Goal: Information Seeking & Learning: Learn about a topic

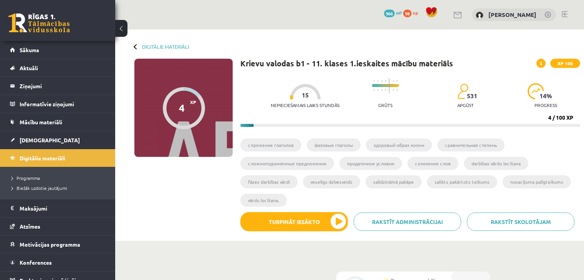
scroll to position [75, 0]
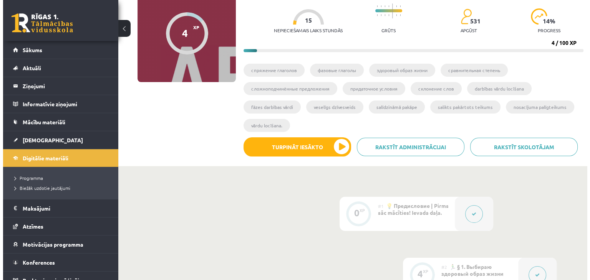
scroll to position [227, 0]
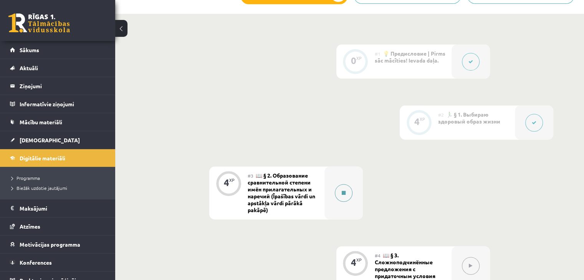
click at [347, 191] on button at bounding box center [344, 193] width 18 height 18
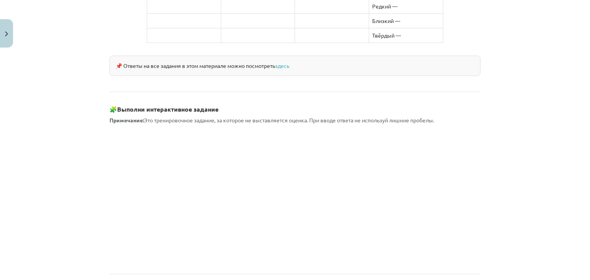
scroll to position [632, 0]
click at [283, 62] on link "здесь" at bounding box center [282, 65] width 14 height 7
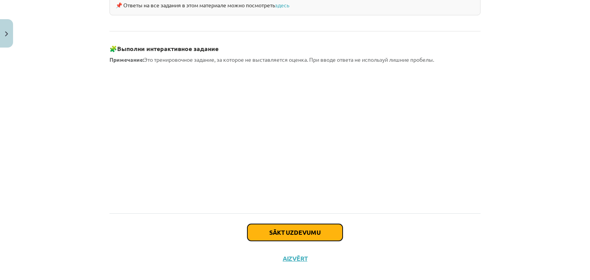
click at [292, 224] on button "Sākt uzdevumu" at bounding box center [294, 232] width 95 height 17
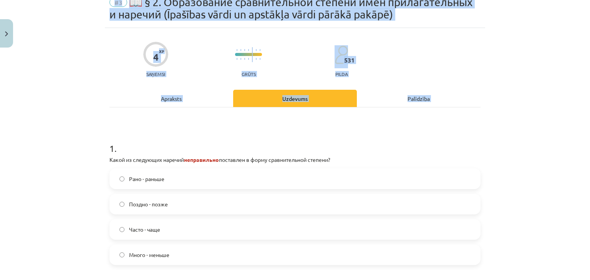
scroll to position [209, 0]
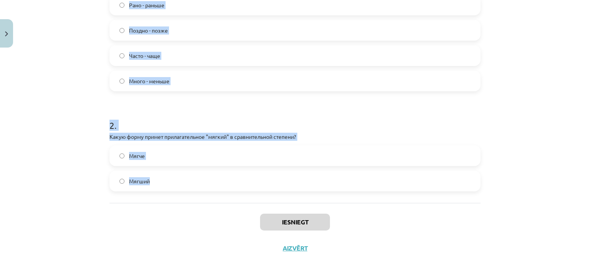
drag, startPoint x: 107, startPoint y: 149, endPoint x: 232, endPoint y: 176, distance: 127.4
click at [232, 176] on form "1 . Какой из следующих наречий неправильно поставлен в форму сравнительной степ…" at bounding box center [294, 74] width 371 height 236
copy form "1 . Какой из следующих наречий неправильно поставлен в форму сравнительной степ…"
click at [529, 116] on div "Mācību tēma: Krievu valodas b1 - 11. klases 1.ieskaites mācību materiāls #3 📖 §…" at bounding box center [295, 140] width 590 height 280
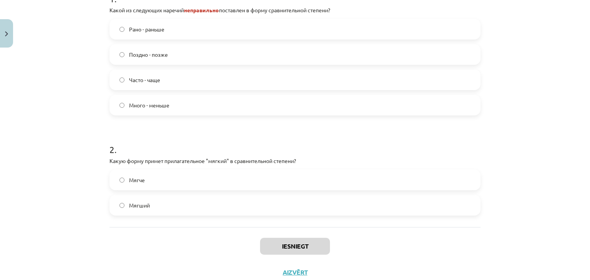
scroll to position [185, 0]
click at [154, 104] on span "Много - меньше" at bounding box center [149, 106] width 40 height 8
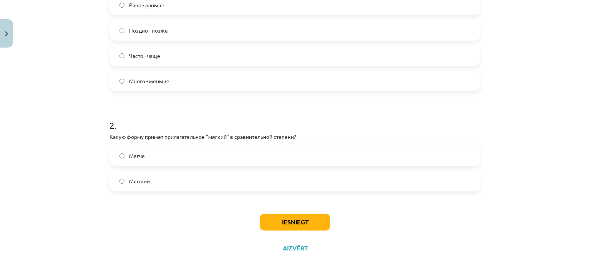
click at [178, 155] on label "Мягче" at bounding box center [294, 155] width 369 height 19
click at [305, 218] on button "Iesniegt" at bounding box center [295, 222] width 70 height 17
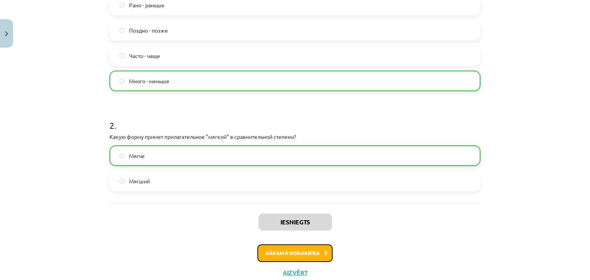
click at [314, 258] on button "Nākamā nodarbība" at bounding box center [294, 254] width 75 height 18
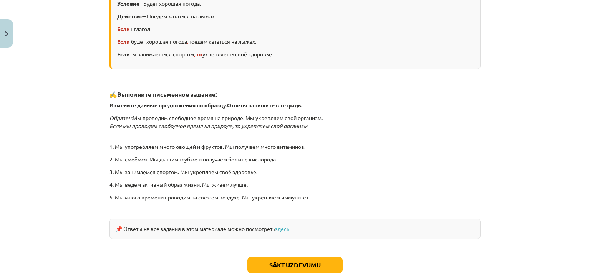
scroll to position [228, 0]
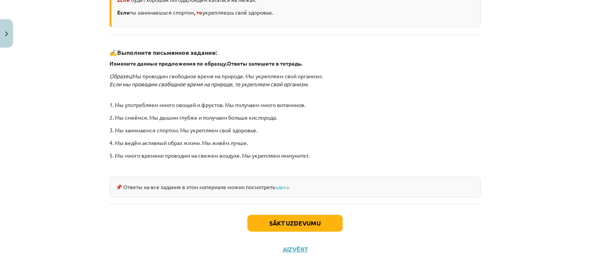
click at [283, 182] on div "📌 Ответы на все задания в этом материале можно посмотреть здесь" at bounding box center [294, 187] width 371 height 20
click at [283, 186] on link "здесь" at bounding box center [282, 187] width 14 height 7
click at [298, 217] on button "Sākt uzdevumu" at bounding box center [294, 223] width 95 height 17
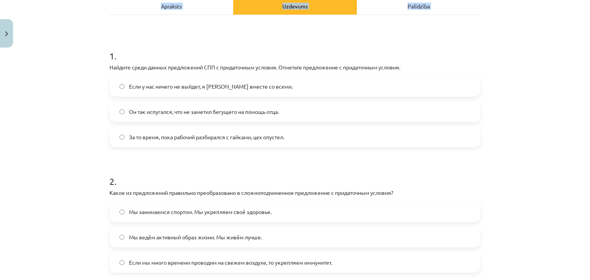
scroll to position [197, 0]
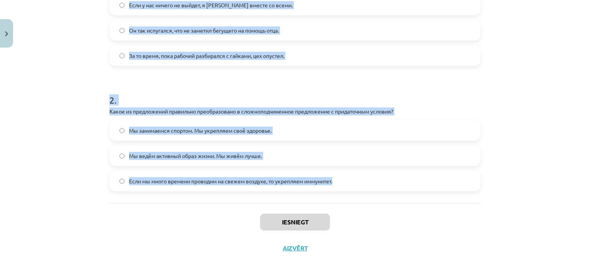
drag, startPoint x: 106, startPoint y: 152, endPoint x: 359, endPoint y: 175, distance: 254.1
click at [359, 175] on form "1 . Найдите среди данных предложений СПП с придаточным условия. Отметьте предло…" at bounding box center [294, 74] width 371 height 236
copy form "1 . Найдите среди данных предложений СПП с придаточным условия. Отметьте предло…"
click at [502, 151] on div "Mācību tēma: Krievu valodas b1 - 11. klases 1.ieskaites mācību materiāls #4 📖 §…" at bounding box center [295, 140] width 590 height 280
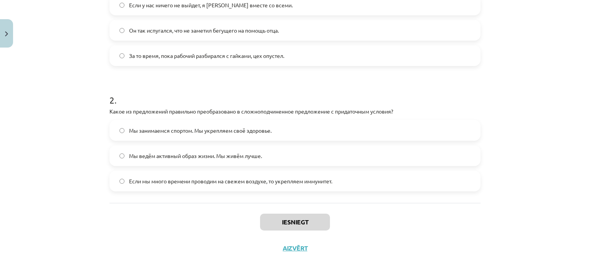
scroll to position [121, 0]
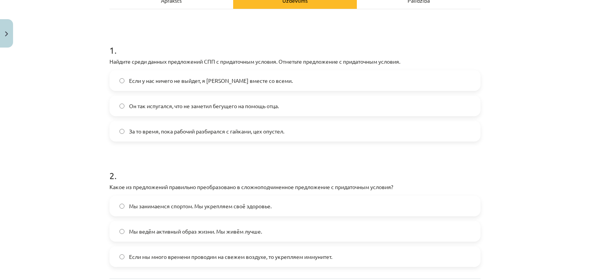
click at [169, 89] on label "Если у нас ничего не выйдет, я [PERSON_NAME] вместе со всеми." at bounding box center [294, 80] width 369 height 19
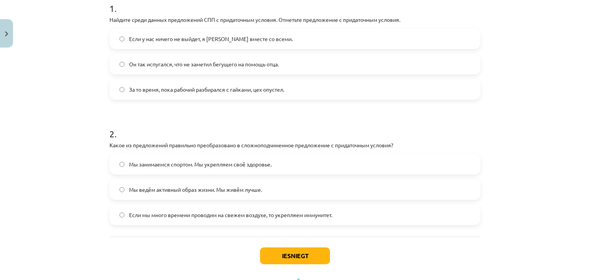
scroll to position [164, 0]
click at [144, 211] on span "Если мы много времени проводим на свежем воздухе, то укрепляем иммунитет." at bounding box center [230, 215] width 203 height 8
click at [278, 257] on button "Iesniegt" at bounding box center [295, 255] width 70 height 17
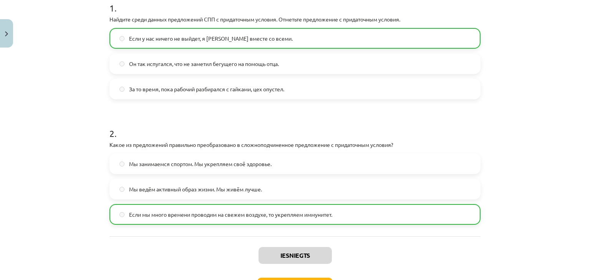
scroll to position [221, 0]
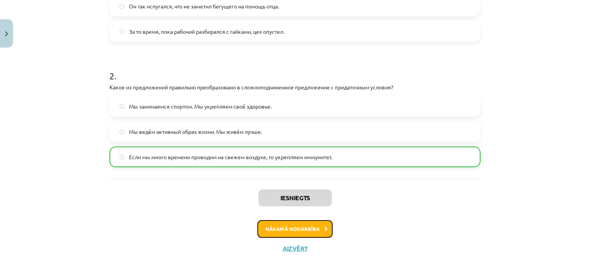
click at [299, 230] on button "Nākamā nodarbība" at bounding box center [294, 229] width 75 height 18
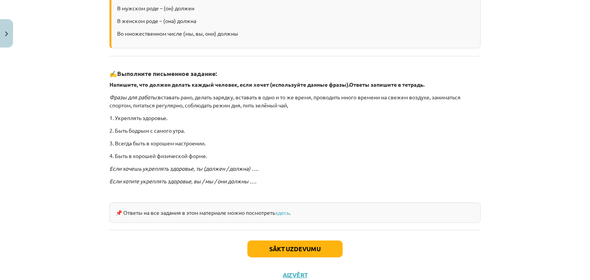
scroll to position [174, 0]
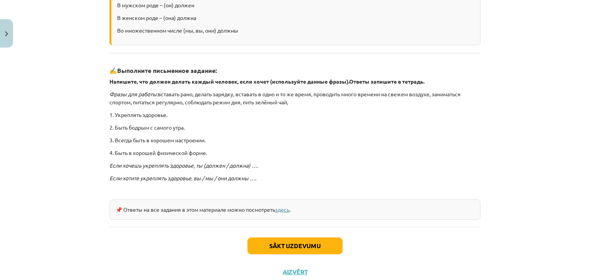
click at [286, 207] on link "здесь" at bounding box center [282, 209] width 14 height 7
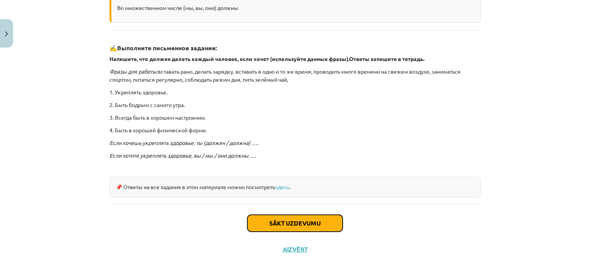
click at [300, 215] on button "Sākt uzdevumu" at bounding box center [294, 223] width 95 height 17
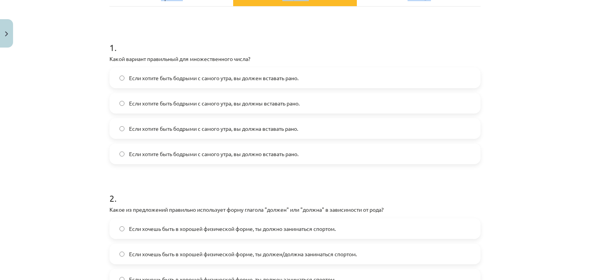
scroll to position [248, 0]
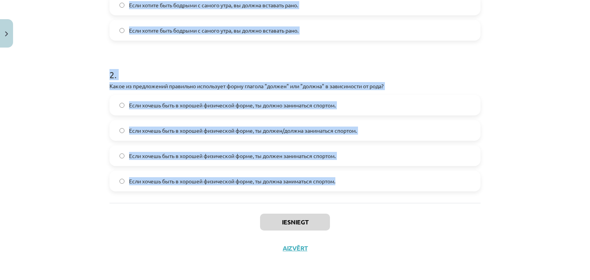
drag, startPoint x: 108, startPoint y: 152, endPoint x: 357, endPoint y: 182, distance: 251.0
click at [357, 182] on form "1 . Какой вариант правильный для множественного числа? Если хотите быть бодрыми…" at bounding box center [294, 48] width 371 height 286
copy form "1 . Какой вариант правильный для множественного числа? Если хотите быть бодрыми…"
click at [525, 154] on div "Mācību tēma: Krievu valodas b1 - 11. klases 1.ieskaites mācību materiāls #5 📖 §…" at bounding box center [295, 140] width 590 height 280
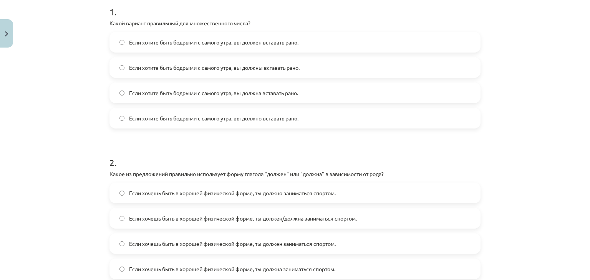
scroll to position [159, 0]
click at [227, 69] on span "Если хотите быть бодрыми с самого утра, вы должны вставать рано." at bounding box center [214, 68] width 170 height 8
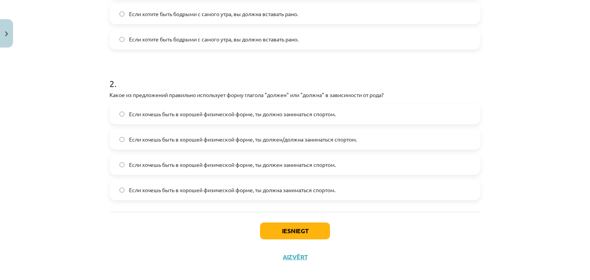
scroll to position [240, 0]
click at [263, 135] on span "Если хочешь быть в хорошей физической форме, ты должен/должна заниматься спорто…" at bounding box center [243, 139] width 228 height 8
click at [289, 228] on button "Iesniegt" at bounding box center [295, 230] width 70 height 17
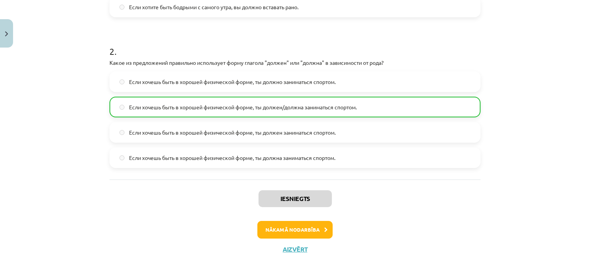
scroll to position [272, 0]
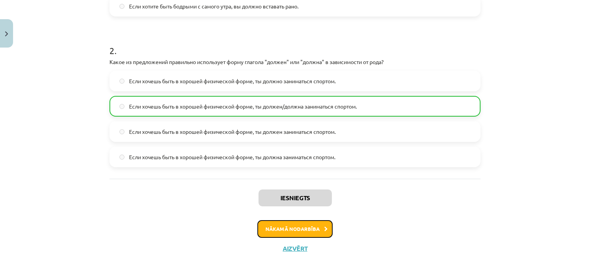
click at [304, 232] on button "Nākamā nodarbība" at bounding box center [294, 229] width 75 height 18
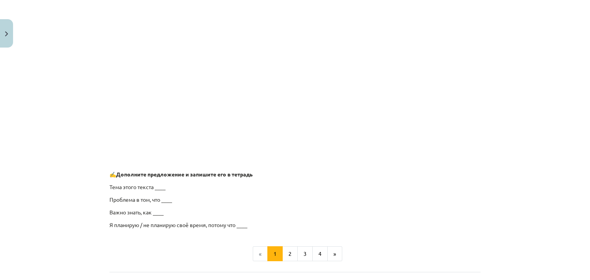
scroll to position [604, 0]
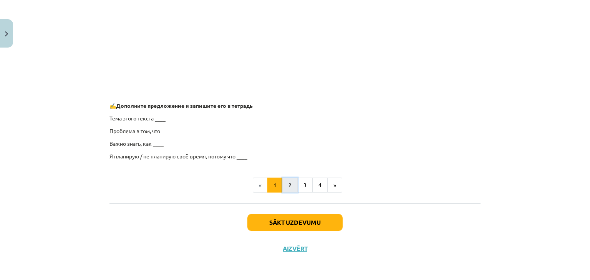
click at [286, 187] on button "2" at bounding box center [289, 185] width 15 height 15
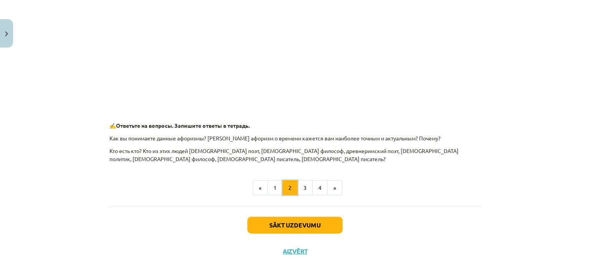
scroll to position [359, 0]
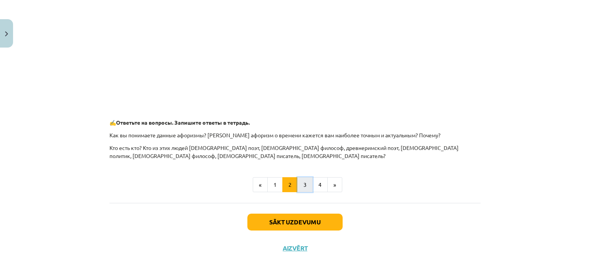
click at [306, 186] on button "3" at bounding box center [304, 184] width 15 height 15
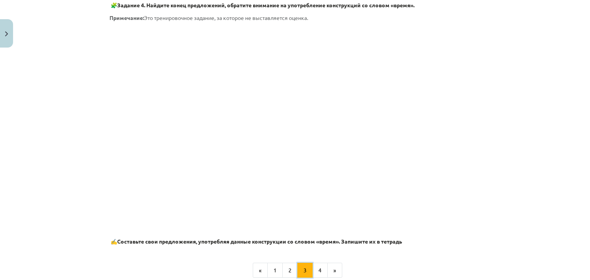
scroll to position [455, 0]
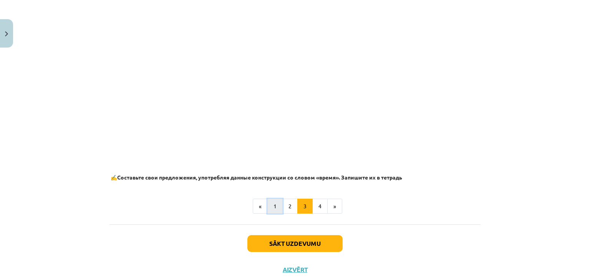
click at [273, 205] on button "1" at bounding box center [274, 206] width 15 height 15
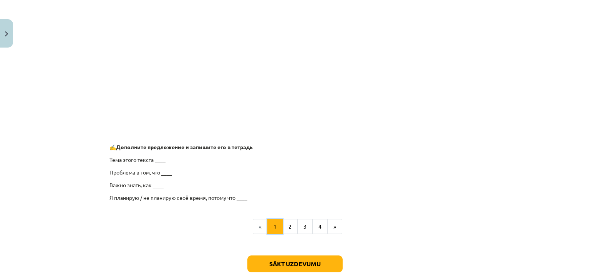
scroll to position [594, 0]
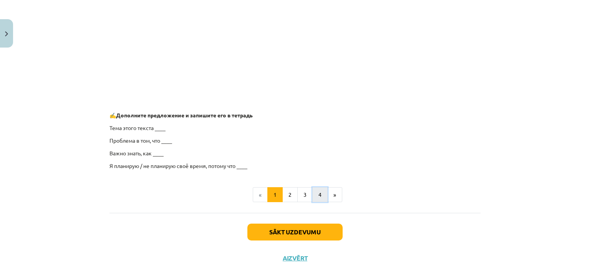
click at [316, 198] on button "4" at bounding box center [319, 194] width 15 height 15
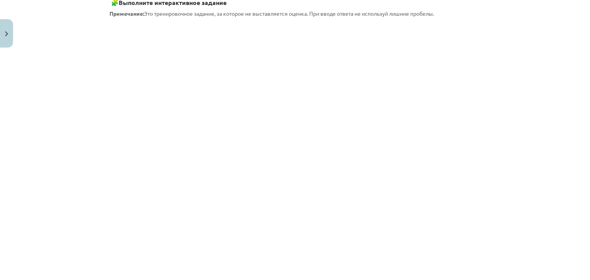
scroll to position [137, 0]
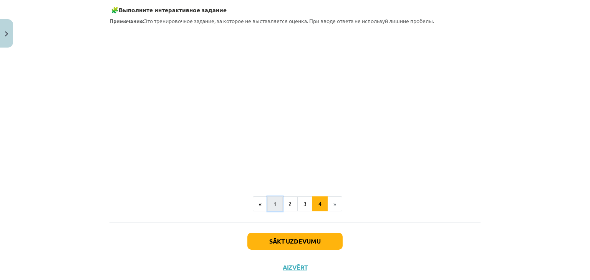
click at [275, 205] on button "1" at bounding box center [274, 204] width 15 height 15
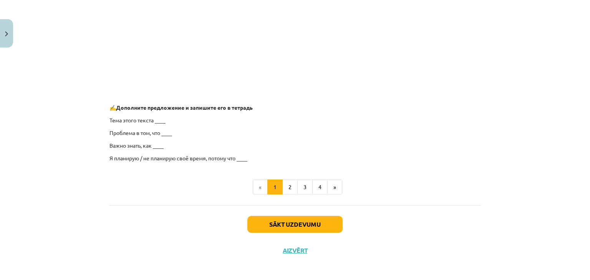
scroll to position [604, 0]
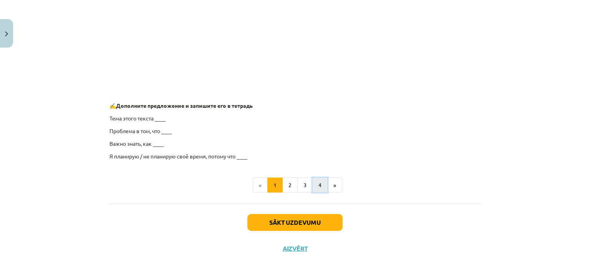
click at [318, 183] on button "4" at bounding box center [319, 185] width 15 height 15
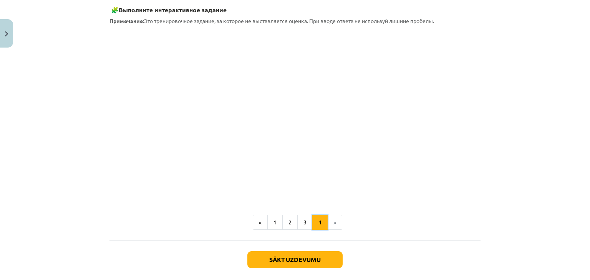
scroll to position [175, 0]
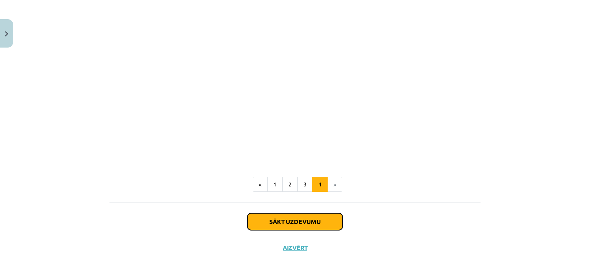
click at [290, 217] on button "Sākt uzdevumu" at bounding box center [294, 221] width 95 height 17
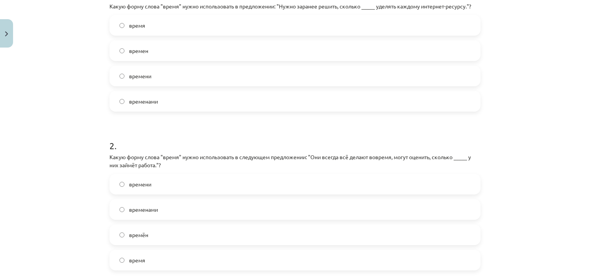
scroll to position [256, 0]
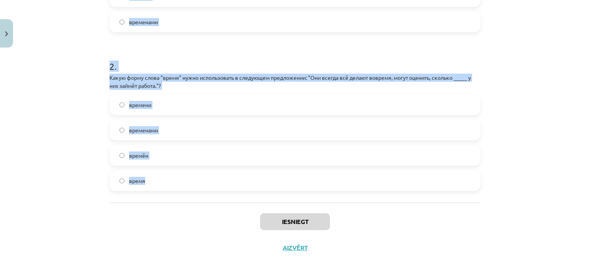
drag, startPoint x: 108, startPoint y: 113, endPoint x: 202, endPoint y: 186, distance: 119.0
click at [202, 186] on form "1 . Какую форму слова "время" нужно использовать в предложении: "Нужно заранее …" at bounding box center [294, 44] width 371 height 294
copy form "1 . Какую форму слова "время" нужно использовать в предложении: "Нужно заранее …"
click at [508, 144] on div "Mācību tēma: Krievu valodas b1 - 11. klases 1.ieskaites mācību materiāls #6 ⏳ §…" at bounding box center [295, 140] width 590 height 280
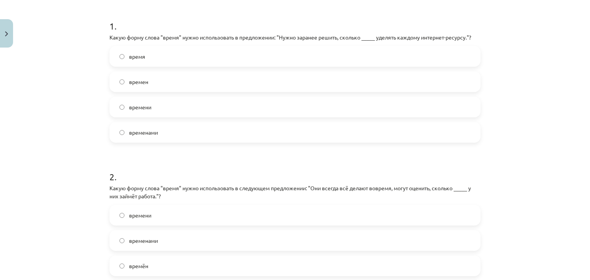
scroll to position [144, 0]
click at [170, 112] on label "времени" at bounding box center [294, 108] width 369 height 19
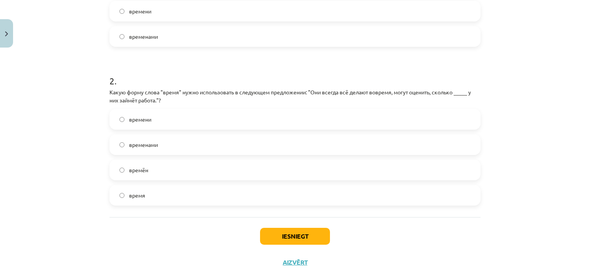
scroll to position [242, 0]
click at [169, 118] on label "времени" at bounding box center [294, 118] width 369 height 19
click at [289, 234] on button "Iesniegt" at bounding box center [295, 236] width 70 height 17
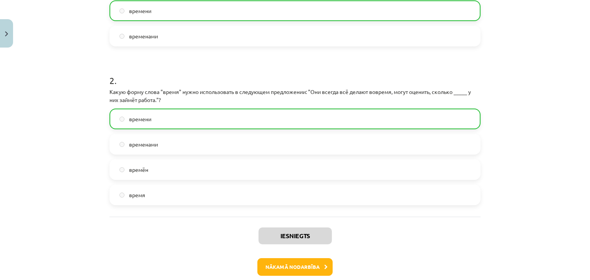
scroll to position [275, 0]
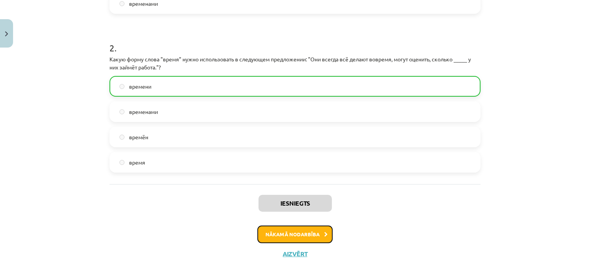
click at [297, 234] on button "Nākamā nodarbība" at bounding box center [294, 235] width 75 height 18
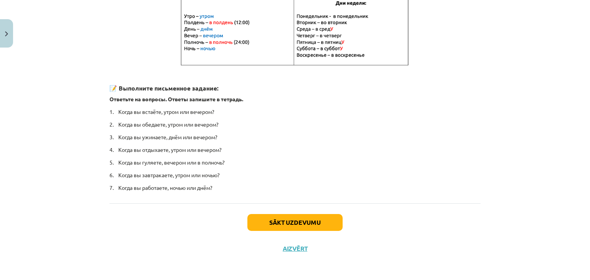
scroll to position [169, 0]
click at [313, 224] on button "Sākt uzdevumu" at bounding box center [294, 222] width 95 height 17
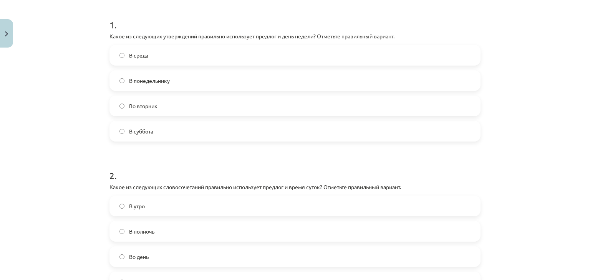
scroll to position [248, 0]
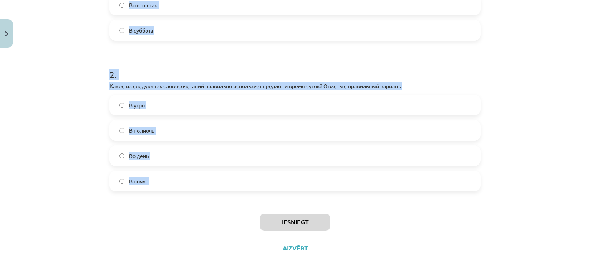
drag, startPoint x: 107, startPoint y: 108, endPoint x: 263, endPoint y: 193, distance: 178.3
click at [263, 193] on div "1 . Какое из следующих утверждений правильно использует предлог и день недели? …" at bounding box center [294, 43] width 371 height 320
copy form "1 . Какое из следующих утверждений правильно использует предлог и день недели? …"
click at [555, 111] on div "Mācību tēma: Krievu valodas b1 - 11. klases 1.ieskaites mācību materiāls #7 📅 §…" at bounding box center [295, 140] width 590 height 280
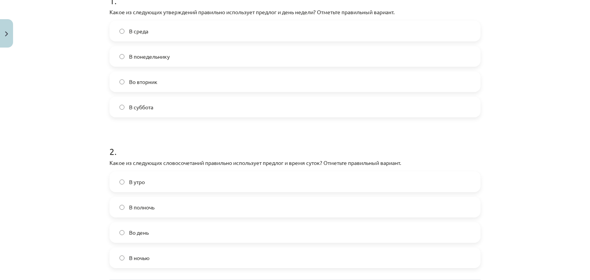
scroll to position [170, 0]
click at [226, 87] on label "Во вторник" at bounding box center [294, 82] width 369 height 19
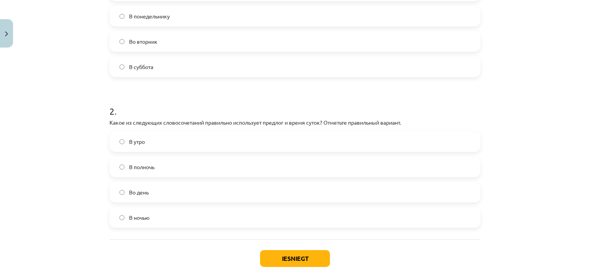
click at [177, 169] on label "В полночь" at bounding box center [294, 166] width 369 height 19
click at [304, 255] on button "Iesniegt" at bounding box center [295, 258] width 70 height 17
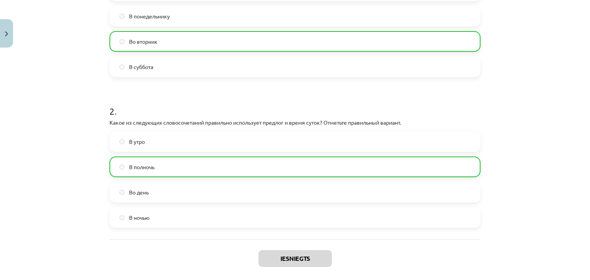
scroll to position [272, 0]
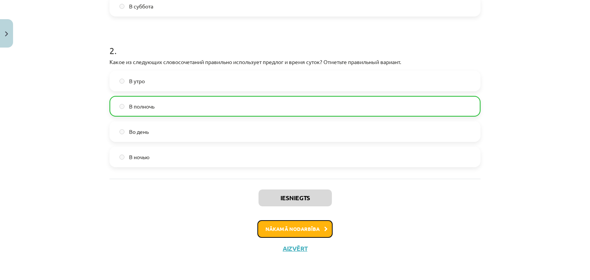
click at [313, 225] on button "Nākamā nodarbība" at bounding box center [294, 229] width 75 height 18
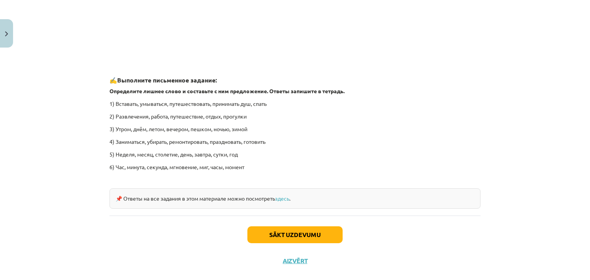
scroll to position [1141, 0]
click at [284, 196] on link "здесь" at bounding box center [282, 197] width 14 height 7
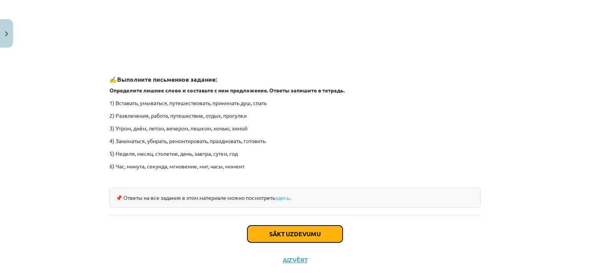
click at [284, 231] on button "Sākt uzdevumu" at bounding box center [294, 234] width 95 height 17
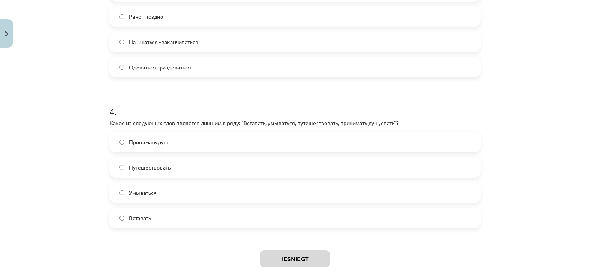
scroll to position [524, 0]
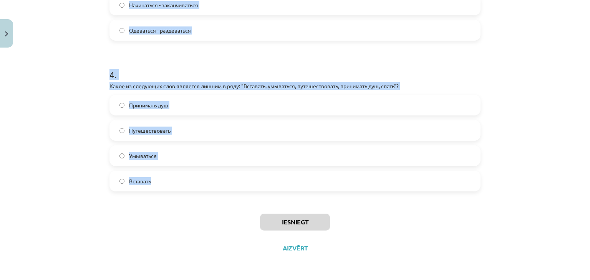
drag, startPoint x: 107, startPoint y: 152, endPoint x: 200, endPoint y: 200, distance: 103.9
copy form "1 . Какое из следующих слов является лишним в ряду: "Утром, днём, летом, вечеро…"
click at [502, 145] on div "Mācību tēma: Krievu valodas b1 - 11. klases 1.ieskaites mācību materiāls #8 ⏰ §…" at bounding box center [295, 140] width 590 height 280
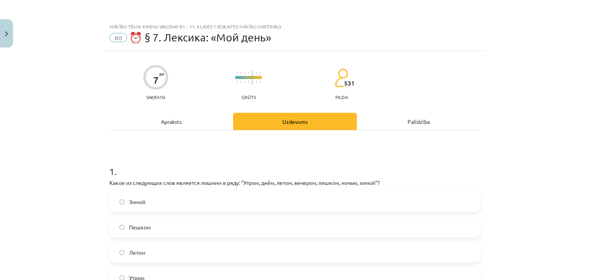
scroll to position [68, 0]
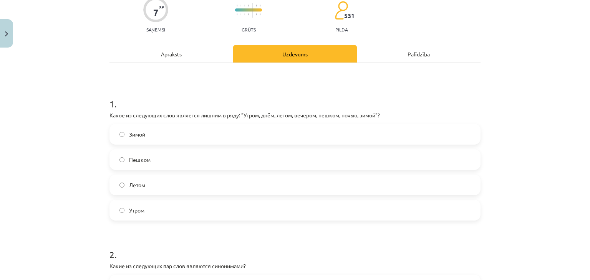
click at [179, 164] on label "Пешком" at bounding box center [294, 159] width 369 height 19
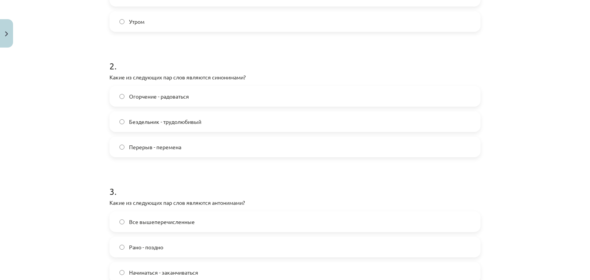
scroll to position [258, 0]
click at [163, 144] on span "Перерыв - перемена" at bounding box center [155, 146] width 52 height 8
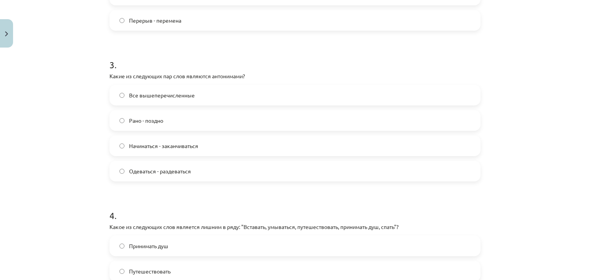
scroll to position [404, 0]
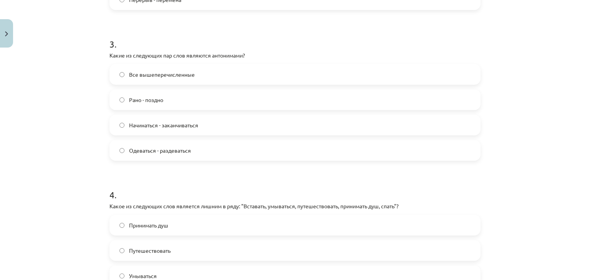
click at [207, 71] on label "Все вышеперечисленные" at bounding box center [294, 74] width 369 height 19
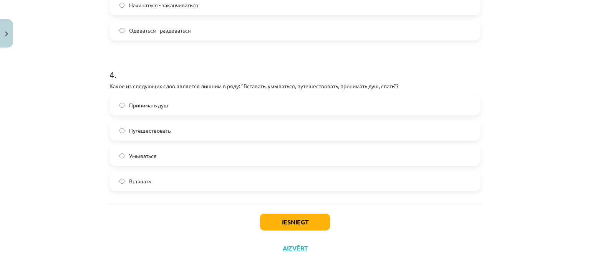
click at [172, 125] on label "Путешествовать" at bounding box center [294, 130] width 369 height 19
click at [286, 225] on button "Iesniegt" at bounding box center [295, 222] width 70 height 17
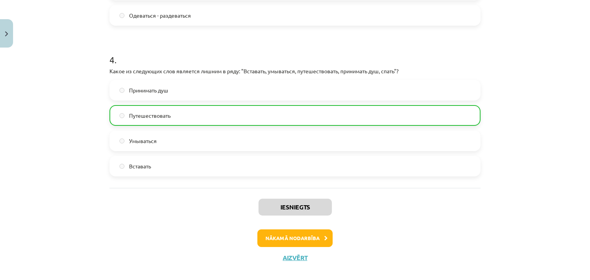
scroll to position [548, 0]
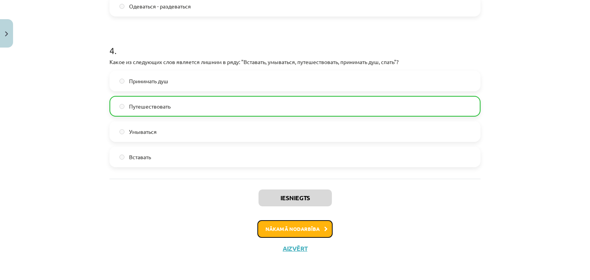
click at [312, 229] on button "Nākamā nodarbība" at bounding box center [294, 229] width 75 height 18
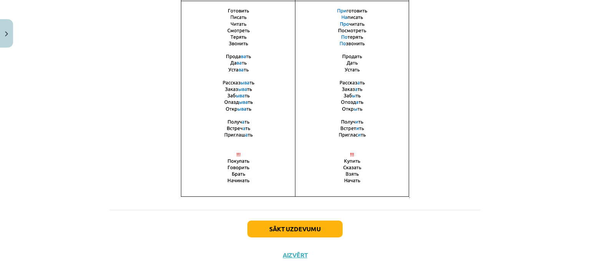
scroll to position [538, 0]
click at [308, 228] on button "Sākt uzdevumu" at bounding box center [294, 229] width 95 height 17
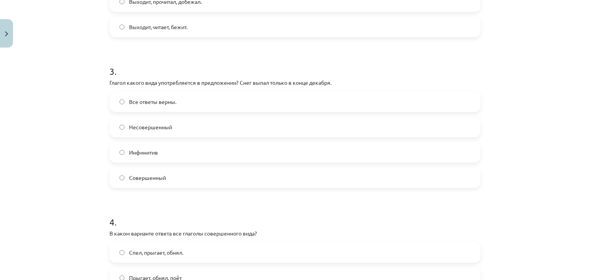
scroll to position [541, 0]
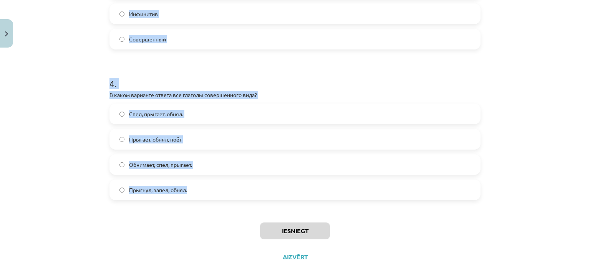
drag, startPoint x: 106, startPoint y: 153, endPoint x: 220, endPoint y: 177, distance: 116.2
copy form "1 . Глагол какого вида употребляется в предложении? Книгу мама прочитает только…"
click at [547, 98] on div "Mācību tēma: Krievu valodas b1 - 11. klases 1.ieskaites mācību materiāls #9 📖 §…" at bounding box center [295, 140] width 590 height 280
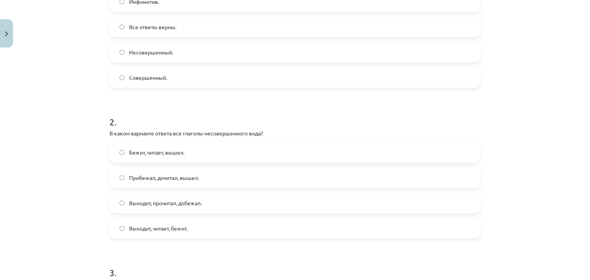
scroll to position [105, 0]
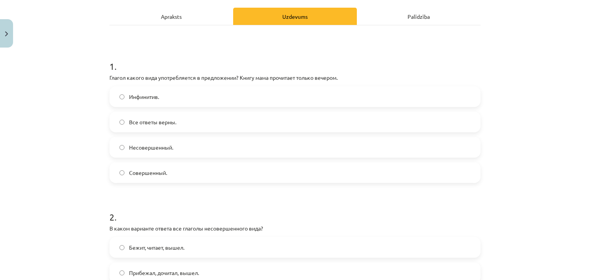
click at [185, 167] on label "Совершенный." at bounding box center [294, 172] width 369 height 19
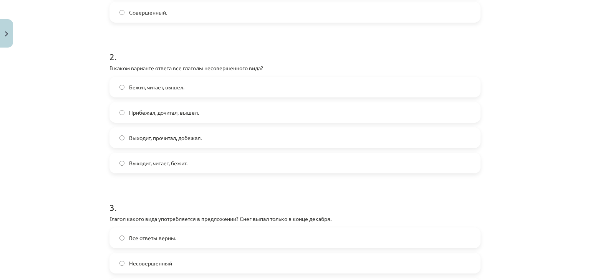
scroll to position [269, 0]
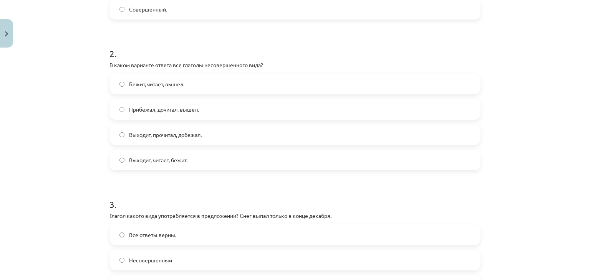
click at [207, 166] on label "Выходит, читает, бежит." at bounding box center [294, 159] width 369 height 19
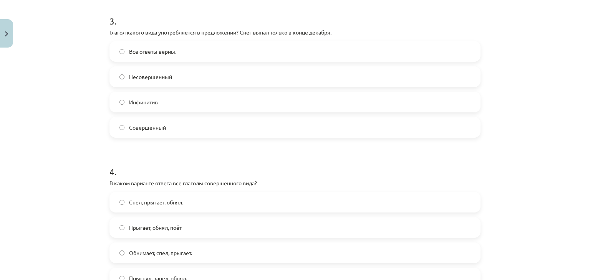
scroll to position [453, 0]
click at [209, 132] on label "Совершенный" at bounding box center [294, 126] width 369 height 19
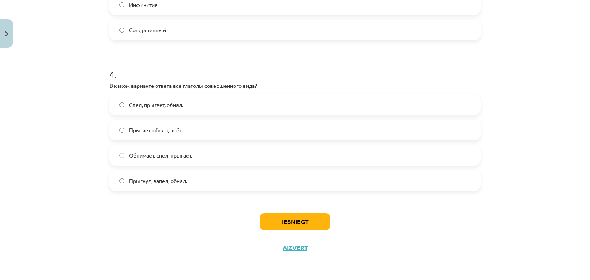
click at [222, 177] on label "Прыгнул, запел, обнял." at bounding box center [294, 180] width 369 height 19
click at [306, 226] on button "Iesniegt" at bounding box center [295, 221] width 70 height 17
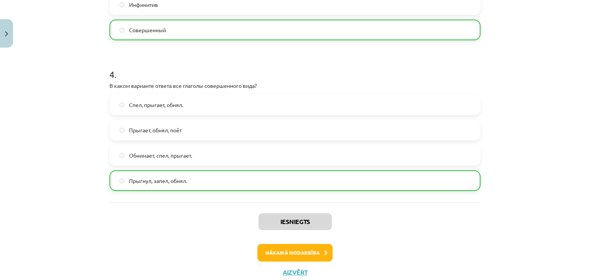
scroll to position [574, 0]
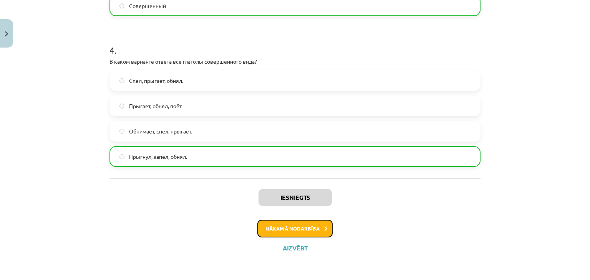
click at [319, 223] on button "Nākamā nodarbība" at bounding box center [294, 229] width 75 height 18
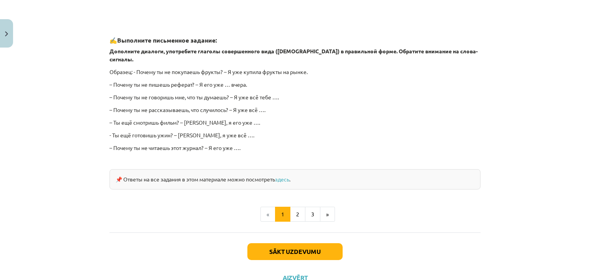
scroll to position [668, 0]
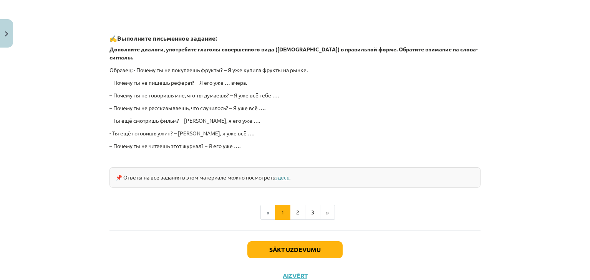
click at [284, 174] on link "здесь" at bounding box center [282, 177] width 14 height 7
click at [297, 205] on button "2" at bounding box center [297, 212] width 15 height 15
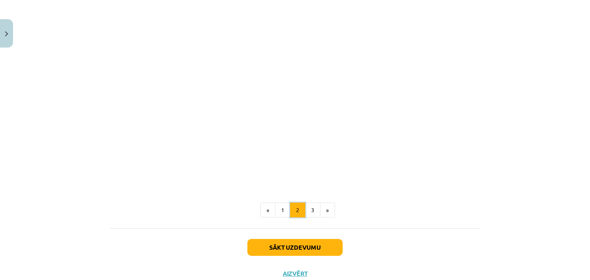
scroll to position [299, 0]
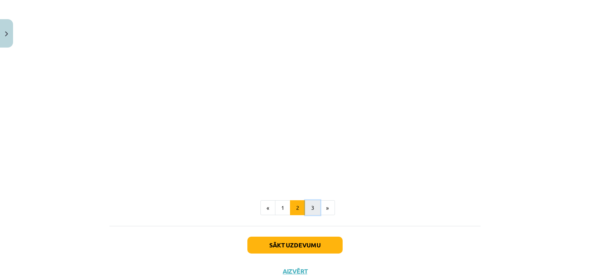
click at [311, 209] on button "3" at bounding box center [312, 207] width 15 height 15
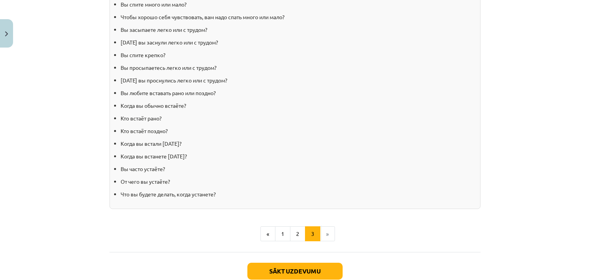
scroll to position [784, 0]
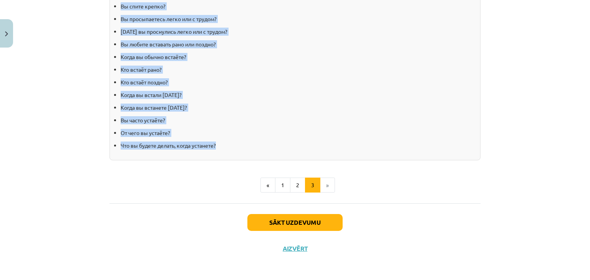
drag, startPoint x: 121, startPoint y: 133, endPoint x: 221, endPoint y: 142, distance: 101.0
click at [221, 142] on div "✍️ Ответьте на вопросы. Ответы запишите в тетрадь. Вы любите ложиться спать ран…" at bounding box center [294, 40] width 371 height 240
copy div "Ответьте на вопросы. Ответы запишите в тетрадь. Вы любите ложиться спать рано и…"
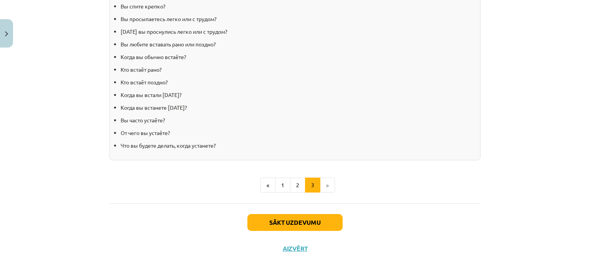
click at [477, 179] on ul "« 1 2 3 »" at bounding box center [294, 185] width 371 height 15
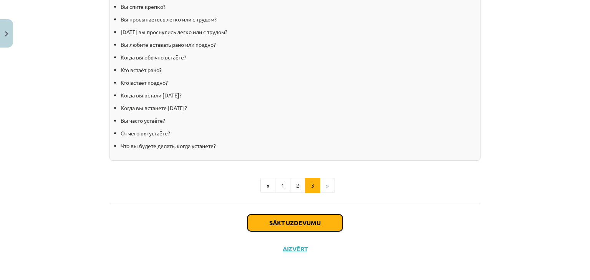
click at [291, 221] on button "Sākt uzdevumu" at bounding box center [294, 223] width 95 height 17
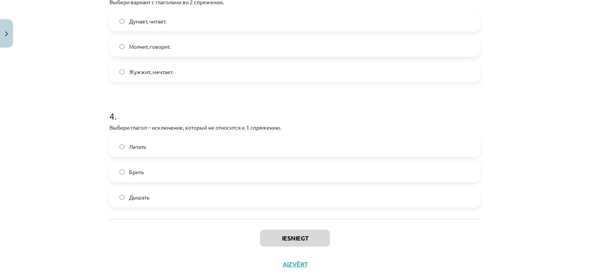
scroll to position [448, 0]
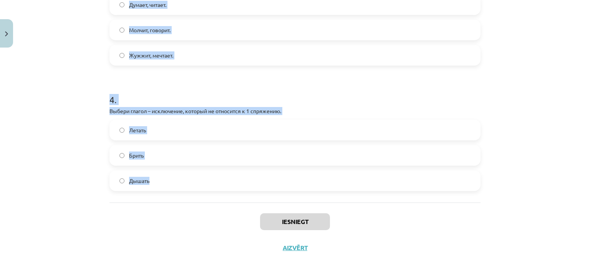
drag, startPoint x: 106, startPoint y: 151, endPoint x: 208, endPoint y: 168, distance: 103.2
copy form "1 . Выбери вариант,в котором все глаголы относятся к 1 спряжению. Жужжит, мечта…"
click at [503, 190] on div "Mācību tēma: Krievu valodas b1 - 11. klases 1.ieskaites mācību materiāls #10 📖 …" at bounding box center [295, 140] width 590 height 280
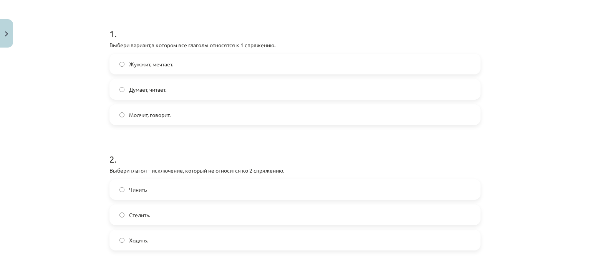
scroll to position [137, 0]
click at [220, 61] on label "Жужжит, мечтает." at bounding box center [294, 64] width 369 height 19
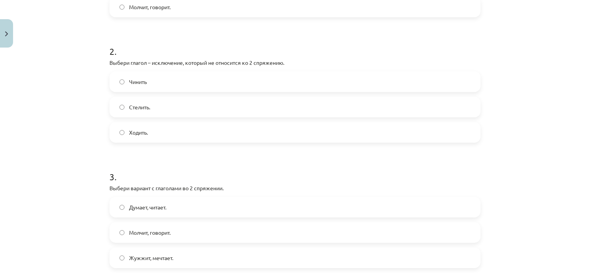
scroll to position [246, 0]
click at [160, 130] on label "Ходить." at bounding box center [294, 131] width 369 height 19
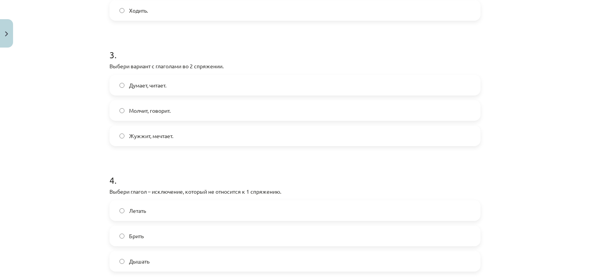
scroll to position [369, 0]
click at [137, 112] on span "Молчит, говорит." at bounding box center [149, 110] width 41 height 8
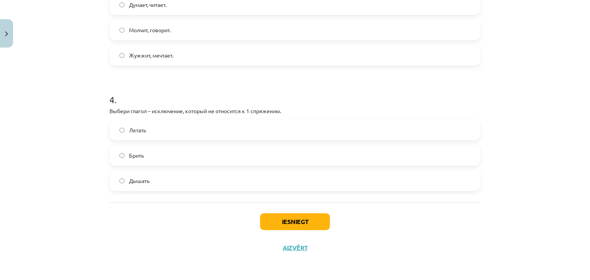
click at [189, 157] on label "Брить" at bounding box center [294, 155] width 369 height 19
click at [290, 217] on button "Iesniegt" at bounding box center [295, 221] width 70 height 17
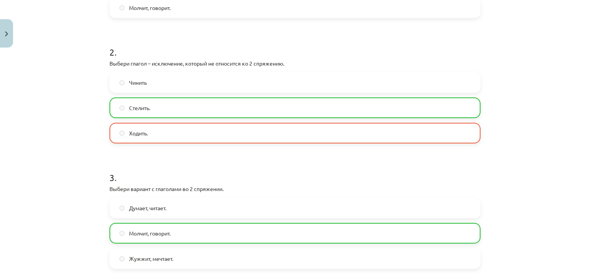
scroll to position [473, 0]
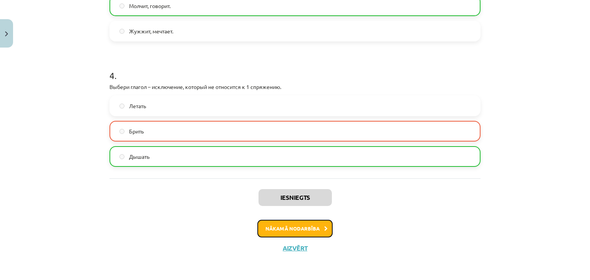
click at [324, 229] on icon at bounding box center [325, 229] width 3 height 5
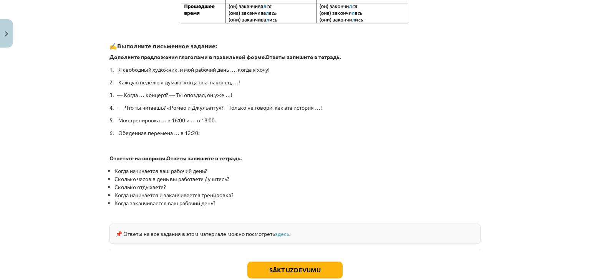
scroll to position [354, 0]
click at [283, 233] on link "здесь" at bounding box center [282, 233] width 14 height 7
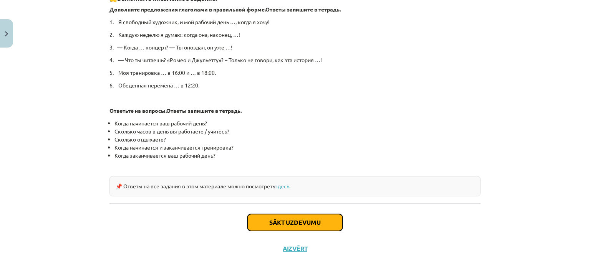
click at [317, 227] on button "Sākt uzdevumu" at bounding box center [294, 222] width 95 height 17
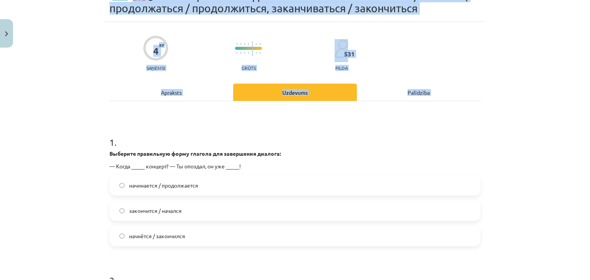
scroll to position [247, 0]
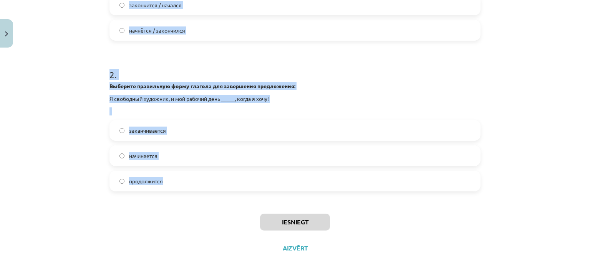
drag, startPoint x: 107, startPoint y: 165, endPoint x: 210, endPoint y: 174, distance: 103.3
click at [210, 174] on form "1 . Выберите правильную форму глагола для завершения диалога: — Когда _____ кон…" at bounding box center [294, 55] width 371 height 274
copy form "1 . Выберите правильную форму глагола для завершения диалога: — Когда _____ кон…"
click at [192, 59] on h1 "2 ." at bounding box center [294, 68] width 371 height 24
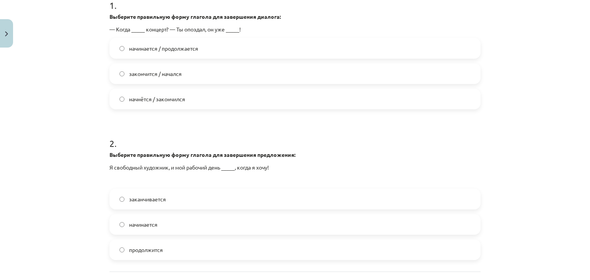
scroll to position [169, 0]
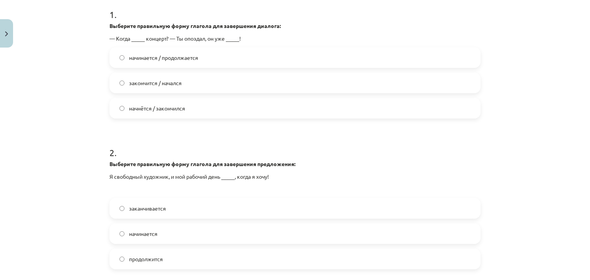
click at [164, 104] on span "начнётся / закончился" at bounding box center [157, 108] width 56 height 8
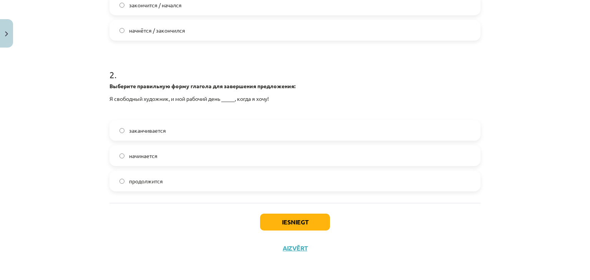
click at [160, 133] on span "заканчивается" at bounding box center [147, 131] width 37 height 8
click at [283, 214] on button "Iesniegt" at bounding box center [295, 222] width 70 height 17
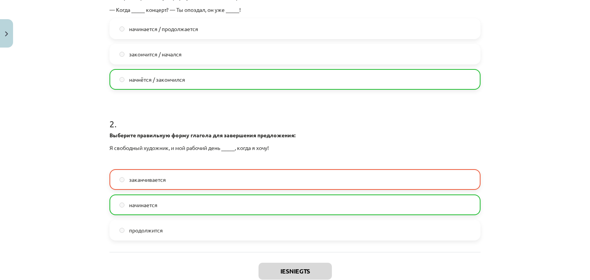
scroll to position [272, 0]
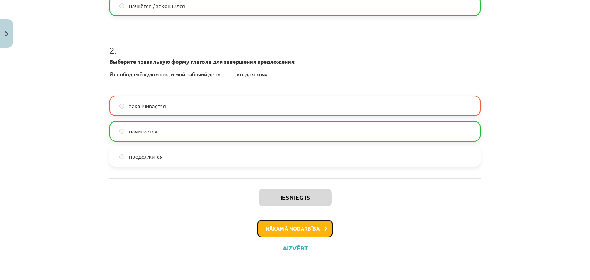
click at [299, 224] on button "Nākamā nodarbība" at bounding box center [294, 229] width 75 height 18
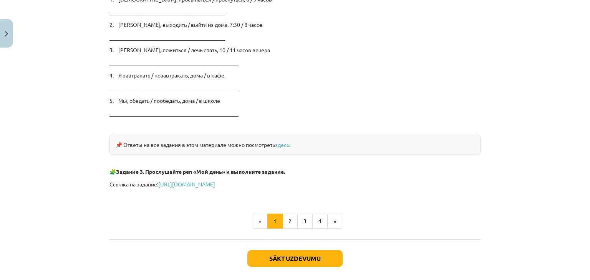
scroll to position [1269, 0]
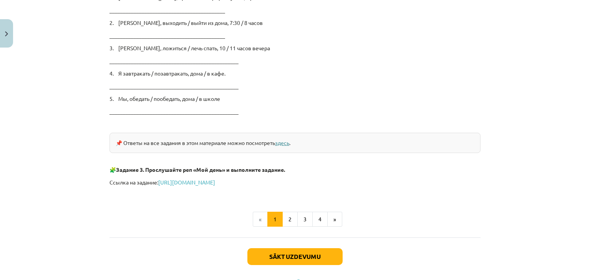
click at [281, 139] on link "здесь" at bounding box center [282, 142] width 14 height 7
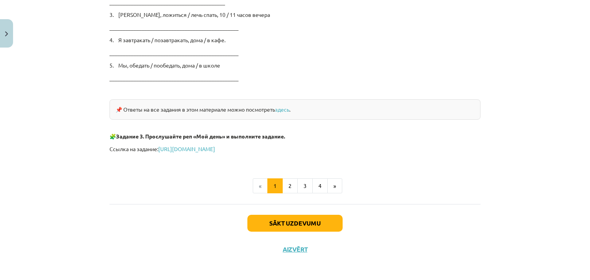
scroll to position [1303, 0]
click at [285, 183] on button "2" at bounding box center [289, 186] width 15 height 15
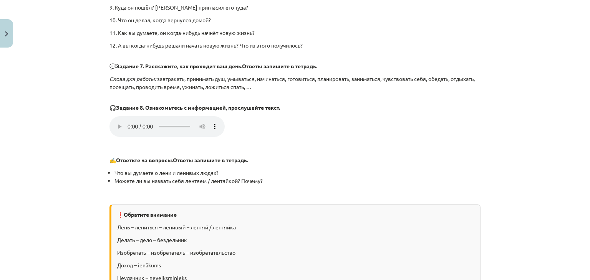
scroll to position [928, 0]
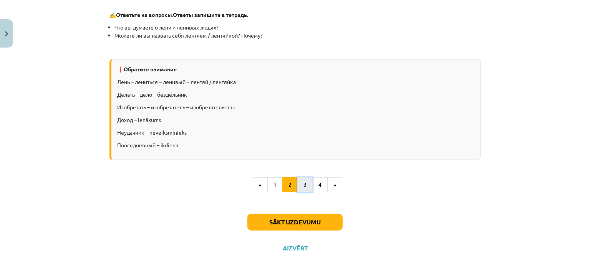
click at [301, 182] on button "3" at bounding box center [304, 184] width 15 height 15
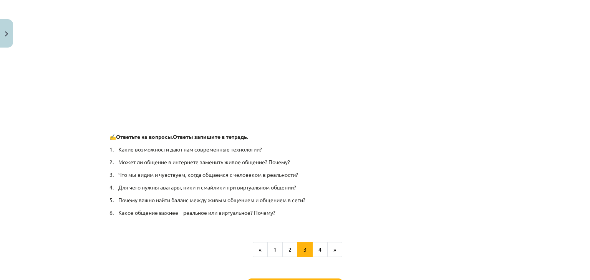
scroll to position [496, 0]
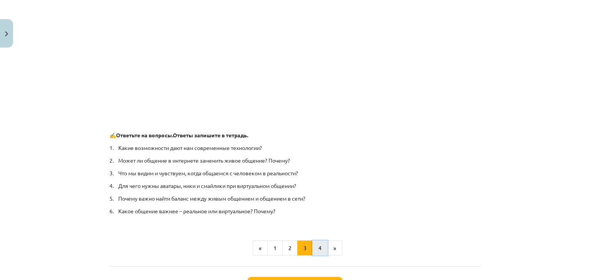
click at [316, 247] on button "4" at bounding box center [319, 248] width 15 height 15
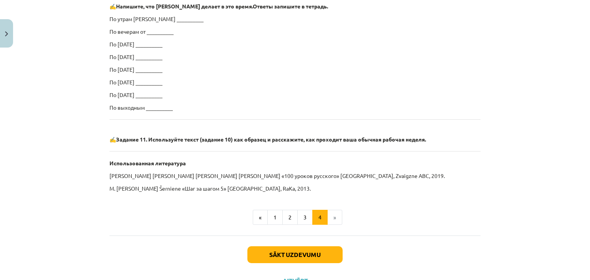
scroll to position [467, 0]
click at [273, 252] on button "Sākt uzdevumu" at bounding box center [294, 254] width 95 height 17
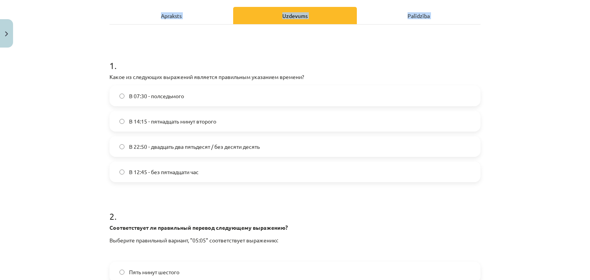
scroll to position [248, 0]
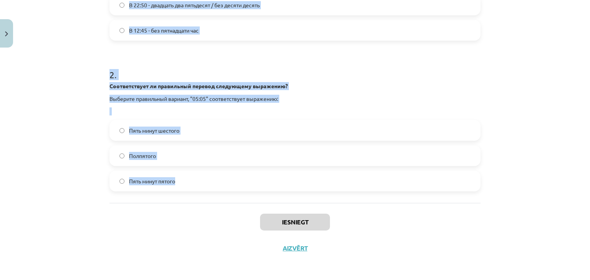
drag, startPoint x: 107, startPoint y: 152, endPoint x: 198, endPoint y: 174, distance: 93.5
click at [198, 174] on form "1 . Какое из следующих выражений является правильным указанием времени? В 07:30…" at bounding box center [294, 48] width 371 height 286
click at [494, 69] on div "Mācību tēma: Krievu valodas b1 - 11. klases 1.ieskaites mācību materiāls #12 ⏰ …" at bounding box center [295, 140] width 590 height 280
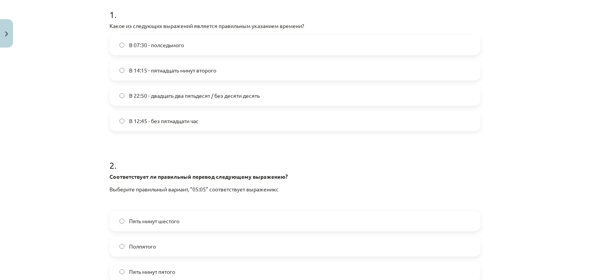
scroll to position [157, 0]
click at [146, 77] on label "В 14:15 - пятнадцать минут второго" at bounding box center [294, 70] width 369 height 19
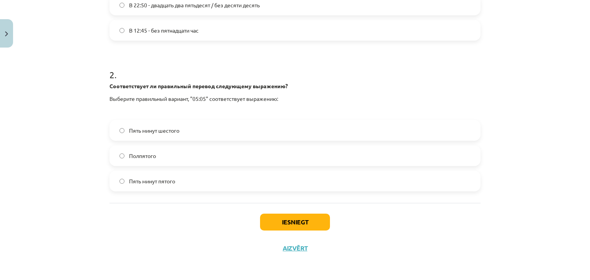
click at [146, 130] on span "Пять минут шестого" at bounding box center [154, 131] width 50 height 8
click at [273, 218] on button "Iesniegt" at bounding box center [295, 222] width 70 height 17
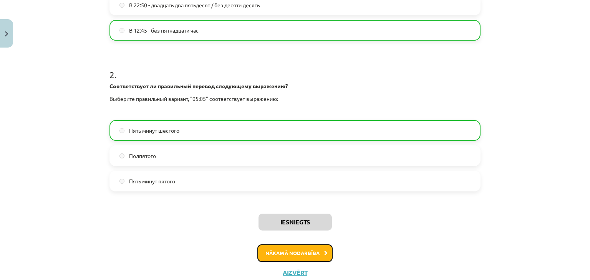
click at [314, 248] on button "Nākamā nodarbība" at bounding box center [294, 254] width 75 height 18
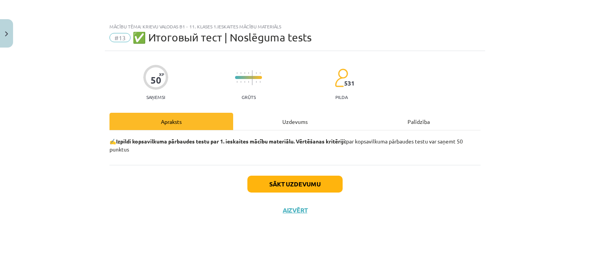
click at [307, 196] on div "Sākt uzdevumu Aizvērt" at bounding box center [294, 192] width 371 height 54
click at [309, 189] on button "Sākt uzdevumu" at bounding box center [294, 184] width 95 height 17
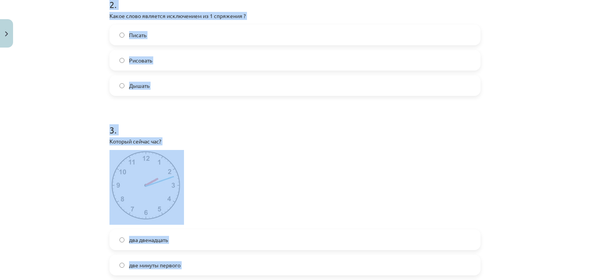
scroll to position [352, 0]
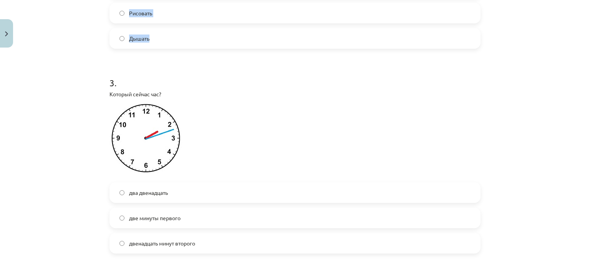
drag, startPoint x: 107, startPoint y: 104, endPoint x: 218, endPoint y: 52, distance: 122.5
click at [261, 80] on h1 "3 ." at bounding box center [294, 76] width 371 height 24
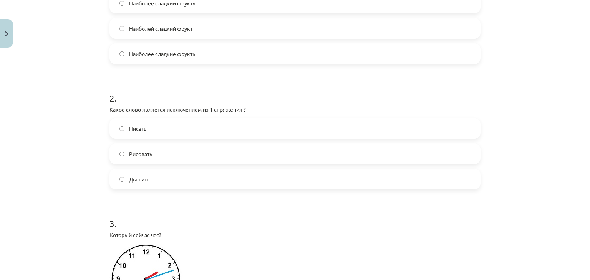
scroll to position [148, 0]
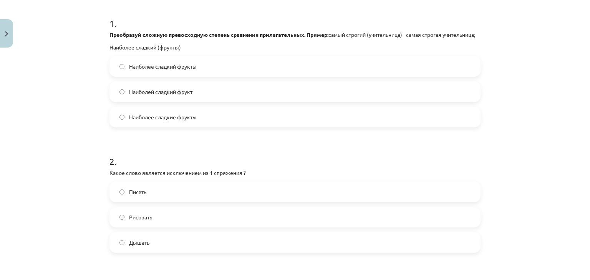
click at [184, 119] on label "Наиболее сладкие фрукты" at bounding box center [294, 116] width 369 height 19
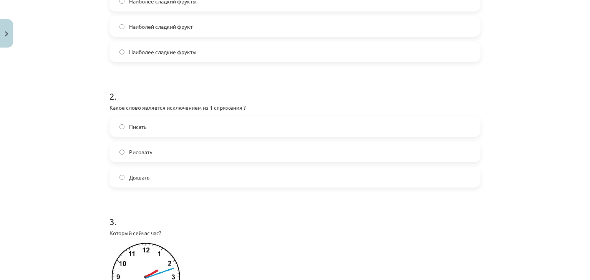
click at [163, 187] on label "Дышать" at bounding box center [294, 177] width 369 height 19
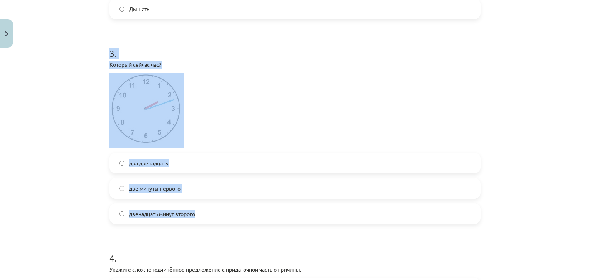
drag, startPoint x: 106, startPoint y: 60, endPoint x: 215, endPoint y: 218, distance: 191.7
click at [215, 218] on div "3 . Который сейчас час? два двенадцать две минуты первого двенадцать минут втор…" at bounding box center [294, 130] width 371 height 190
click at [291, 58] on h1 "3 ." at bounding box center [294, 47] width 371 height 24
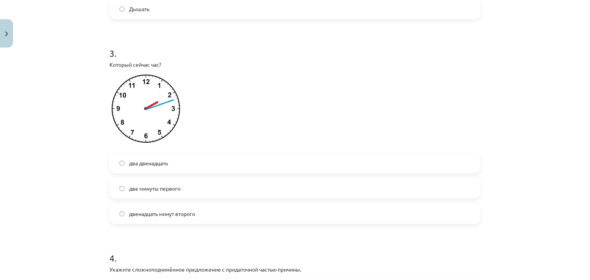
click at [209, 213] on label "двенадцать минут второго" at bounding box center [294, 213] width 369 height 19
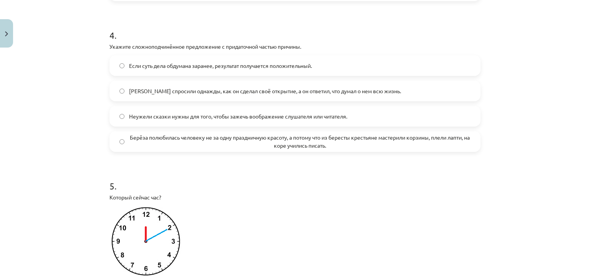
scroll to position [614, 0]
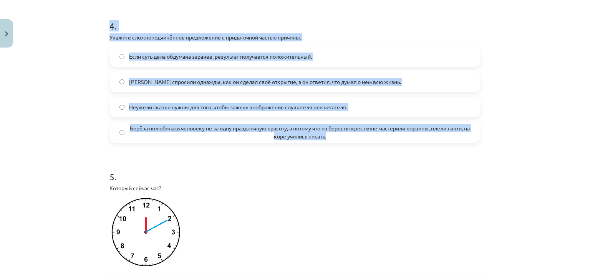
drag, startPoint x: 108, startPoint y: 33, endPoint x: 333, endPoint y: 144, distance: 251.5
click at [333, 143] on div "4 . Укажите сложноподчинённое предложение с придаточной частью причины. Если су…" at bounding box center [294, 75] width 371 height 136
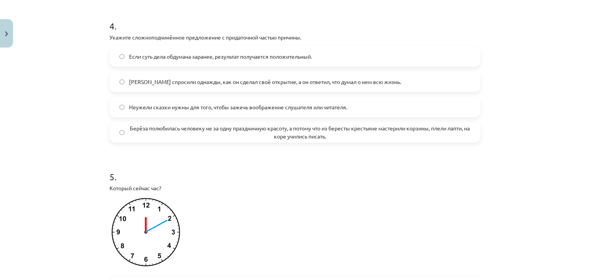
click at [328, 177] on h1 "5 ." at bounding box center [294, 170] width 371 height 24
click at [183, 140] on span "Берёза полюбилась человеку не за одну праздничную красоту, а потому что из бере…" at bounding box center [299, 132] width 341 height 16
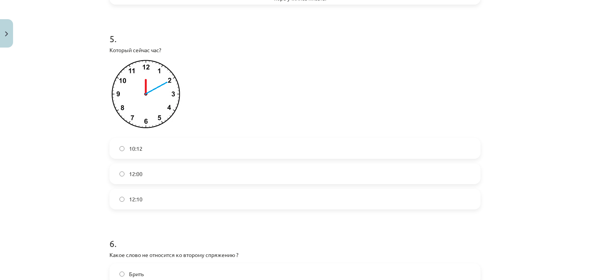
scroll to position [754, 0]
click at [149, 200] on label "12:10" at bounding box center [294, 197] width 369 height 19
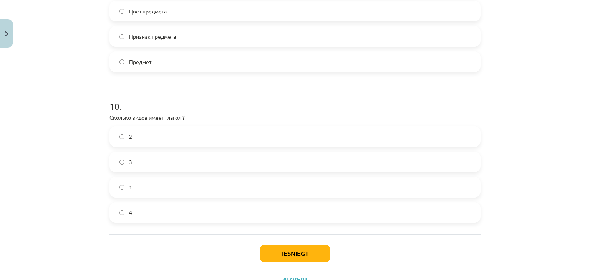
scroll to position [1508, 0]
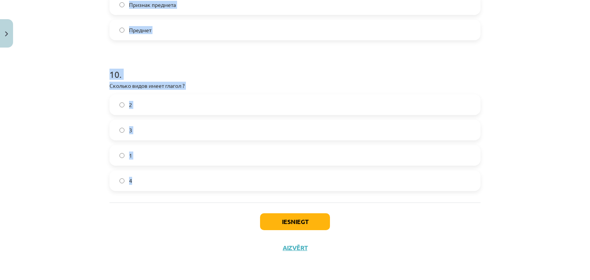
drag, startPoint x: 107, startPoint y: 40, endPoint x: 223, endPoint y: 177, distance: 179.8
click at [518, 160] on div "Mācību tēma: Krievu valodas b1 - 11. klases 1.ieskaites mācību materiāls #13 ✅ …" at bounding box center [295, 140] width 590 height 280
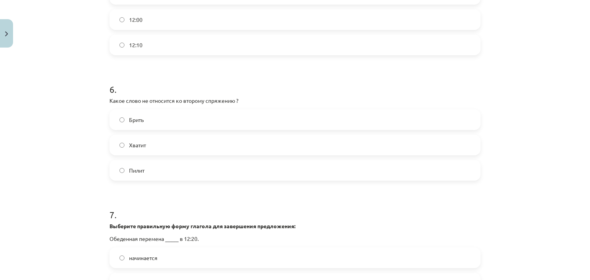
scroll to position [927, 0]
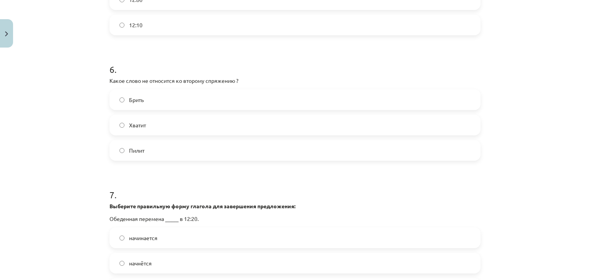
click at [162, 160] on label "Пилит" at bounding box center [294, 150] width 369 height 19
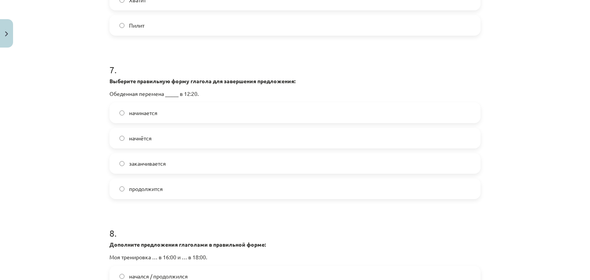
scroll to position [1056, 0]
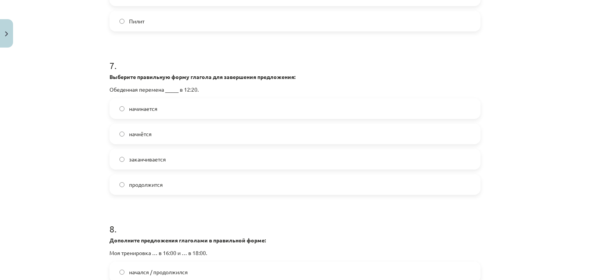
click at [189, 117] on label "начинается" at bounding box center [294, 108] width 369 height 19
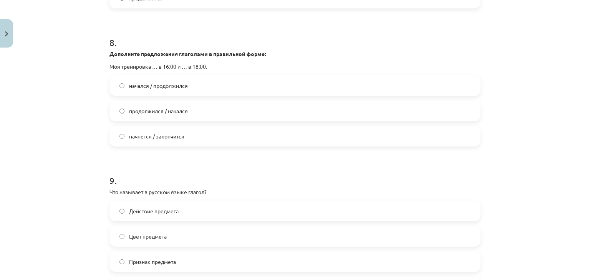
scroll to position [1243, 0]
click at [199, 144] on label "начнется / закончится" at bounding box center [294, 135] width 369 height 19
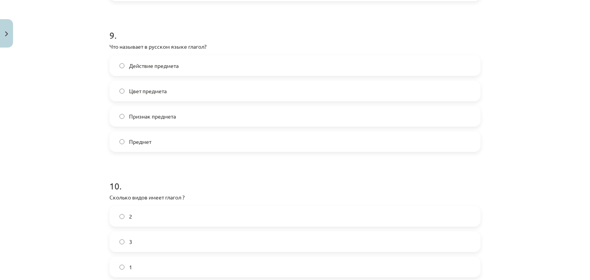
scroll to position [1389, 0]
click at [149, 75] on label "Действие предмета" at bounding box center [294, 65] width 369 height 19
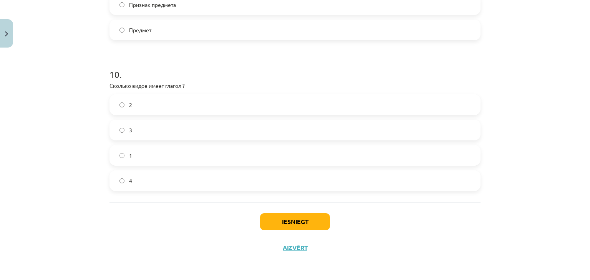
click at [187, 95] on label "2" at bounding box center [294, 104] width 369 height 19
click at [287, 219] on button "Iesniegt" at bounding box center [295, 221] width 70 height 17
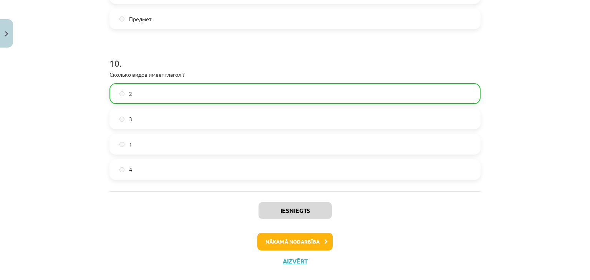
scroll to position [1532, 0]
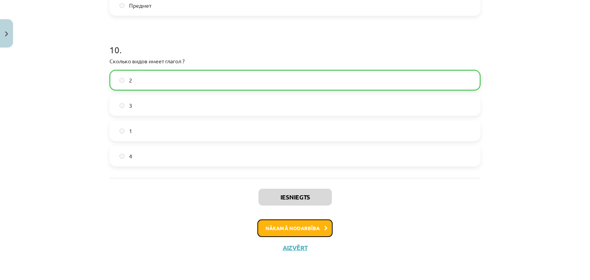
click at [289, 229] on button "Nākamā nodarbība" at bounding box center [294, 229] width 75 height 18
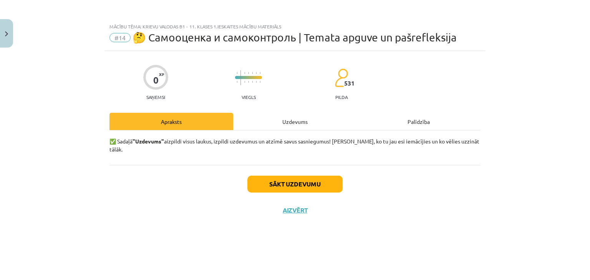
scroll to position [0, 0]
click at [302, 179] on button "Sākt uzdevumu" at bounding box center [294, 184] width 95 height 17
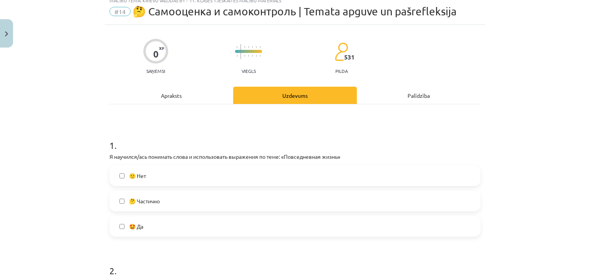
scroll to position [29, 0]
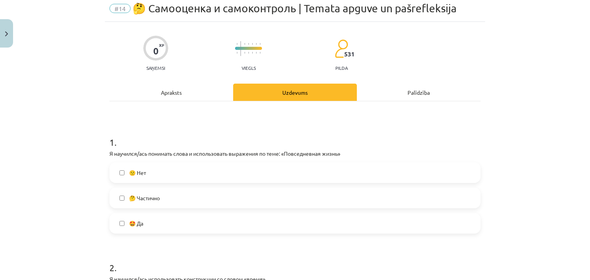
click at [242, 220] on label "🤩 Да" at bounding box center [294, 223] width 369 height 19
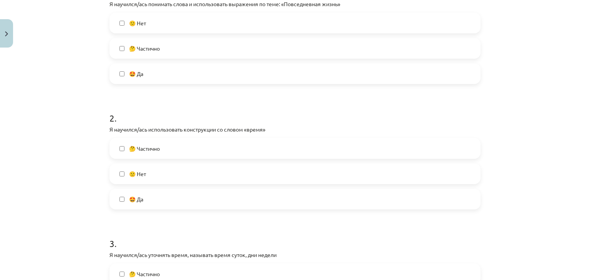
click at [241, 191] on label "🤩 Да" at bounding box center [294, 199] width 369 height 19
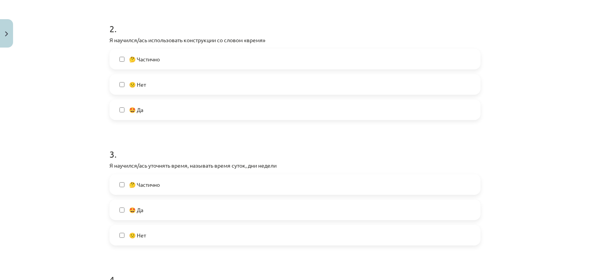
scroll to position [267, 0]
click at [221, 111] on label "🤩 Да" at bounding box center [294, 110] width 369 height 19
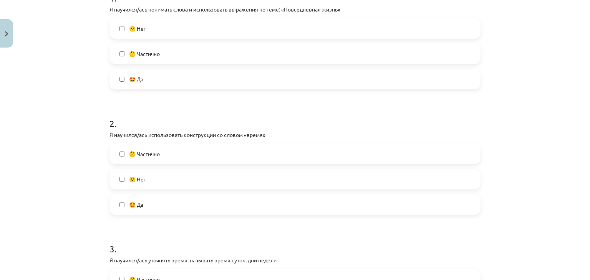
scroll to position [173, 0]
click at [233, 80] on label "🤩 Да" at bounding box center [294, 79] width 369 height 19
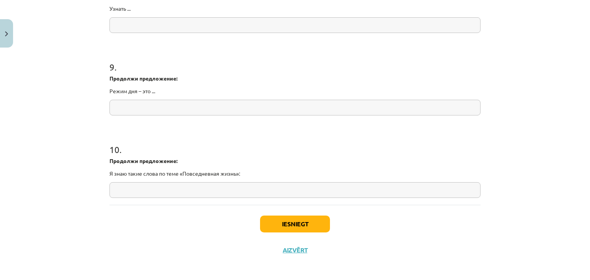
scroll to position [1025, 0]
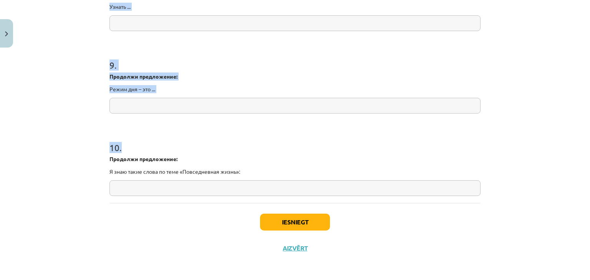
drag, startPoint x: 107, startPoint y: 55, endPoint x: 239, endPoint y: 178, distance: 180.4
click at [245, 149] on h1 "10 ." at bounding box center [294, 141] width 371 height 24
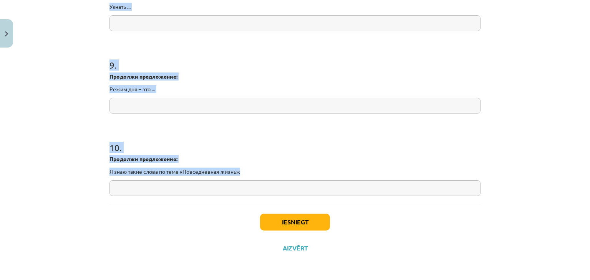
drag, startPoint x: 108, startPoint y: 86, endPoint x: 251, endPoint y: 168, distance: 164.9
click at [544, 108] on div "Mācību tēma: Krievu valodas b1 - 11. klases 1.ieskaites mācību materiāls #14 🤔 …" at bounding box center [295, 140] width 590 height 280
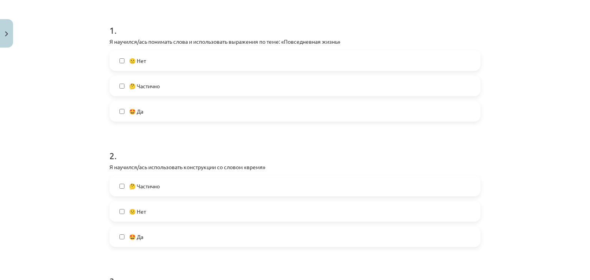
click at [212, 114] on label "🤩 Да" at bounding box center [294, 111] width 369 height 19
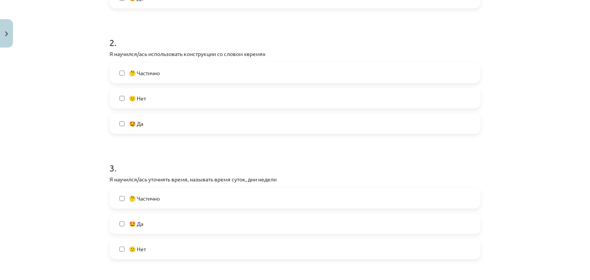
scroll to position [255, 0]
click at [205, 132] on label "🤩 Да" at bounding box center [294, 123] width 369 height 19
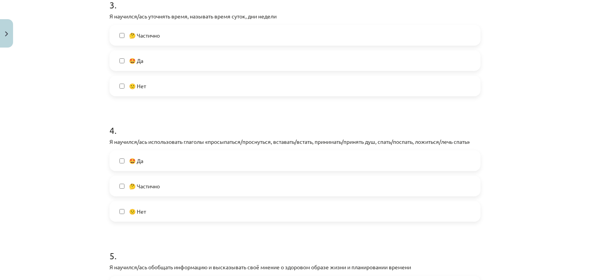
scroll to position [424, 0]
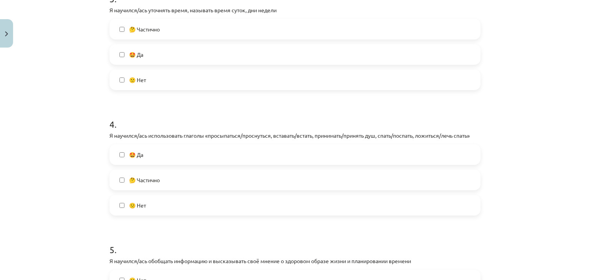
click at [216, 57] on label "🤩 Да" at bounding box center [294, 54] width 369 height 19
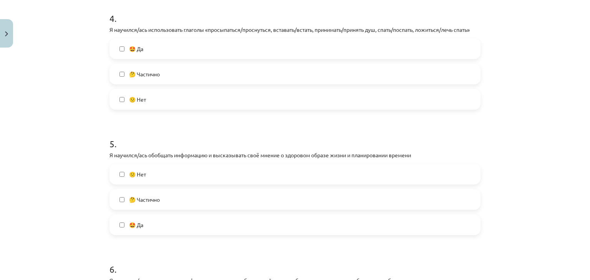
scroll to position [533, 0]
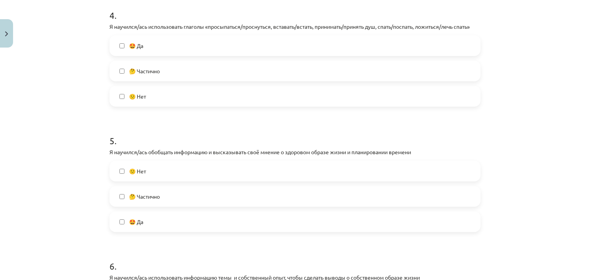
click at [216, 48] on label "🤩 Да" at bounding box center [294, 45] width 369 height 19
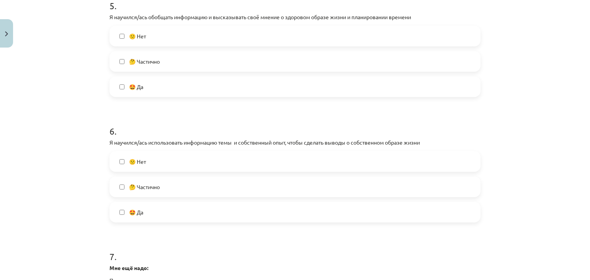
click at [203, 84] on label "🤩 Да" at bounding box center [294, 86] width 369 height 19
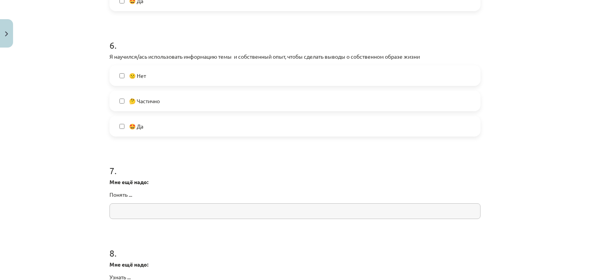
scroll to position [756, 0]
click at [189, 127] on label "🤩 Да" at bounding box center [294, 124] width 369 height 19
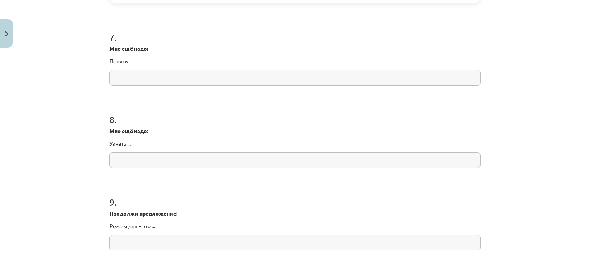
scroll to position [890, 0]
click at [162, 75] on input "text" at bounding box center [294, 76] width 371 height 16
paste input "**********"
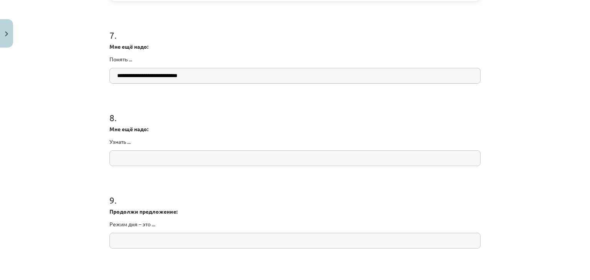
type input "**********"
click at [157, 157] on input "text" at bounding box center [294, 158] width 371 height 16
paste input "**********"
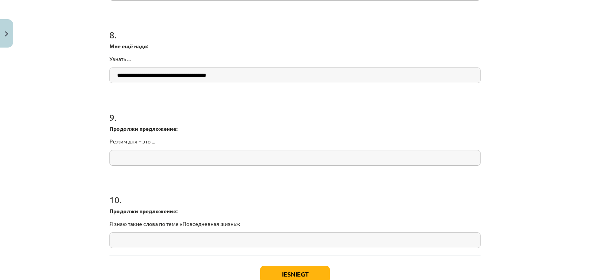
type input "**********"
click at [152, 156] on input "text" at bounding box center [294, 158] width 371 height 16
paste input "**********"
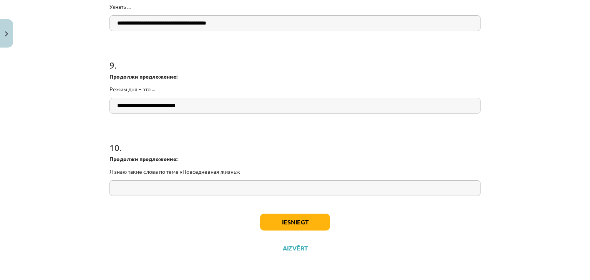
type input "**********"
click at [125, 183] on input "text" at bounding box center [294, 188] width 371 height 16
paste input "**********"
type input "**********"
click at [229, 99] on input "**********" at bounding box center [294, 106] width 371 height 16
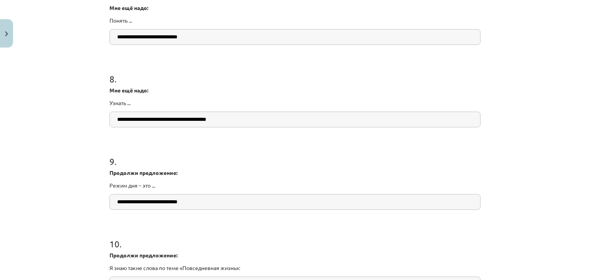
scroll to position [924, 0]
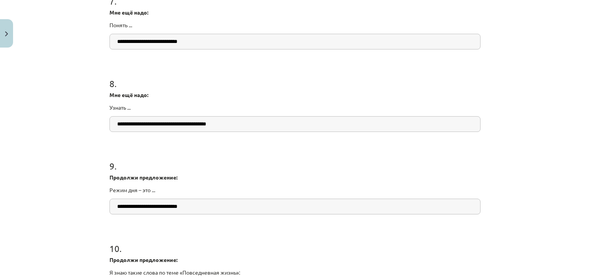
type input "**********"
click at [245, 120] on input "**********" at bounding box center [294, 124] width 371 height 16
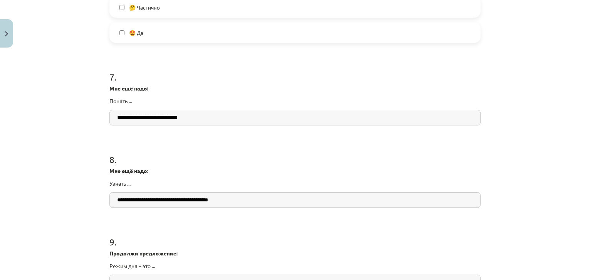
scroll to position [847, 0]
type input "**********"
click at [236, 122] on input "**********" at bounding box center [294, 119] width 371 height 16
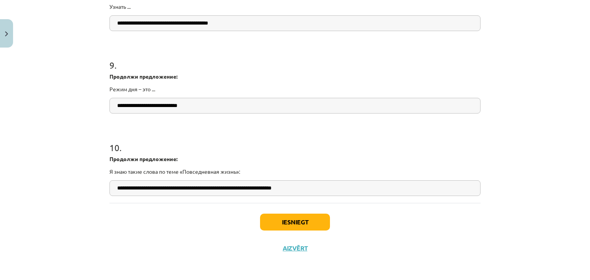
type input "**********"
click at [292, 222] on button "Iesniegt" at bounding box center [295, 222] width 70 height 17
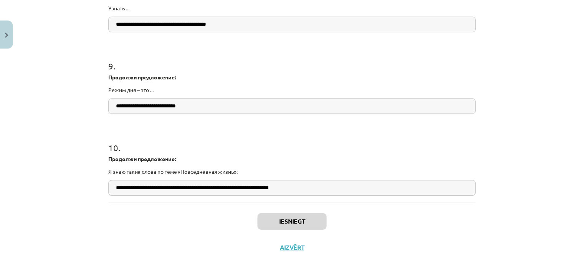
scroll to position [227, 0]
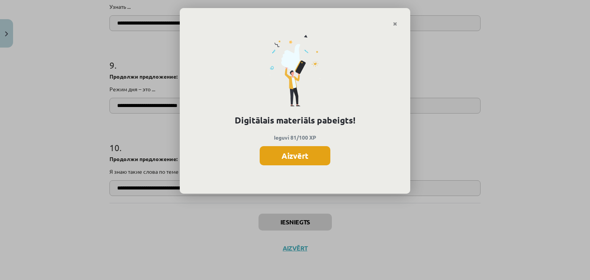
click at [308, 154] on button "Aizvērt" at bounding box center [295, 155] width 71 height 19
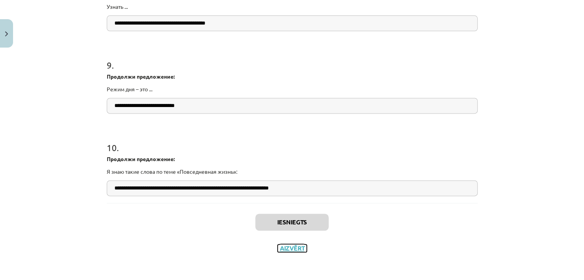
click at [283, 246] on button "Aizvērt" at bounding box center [292, 249] width 29 height 8
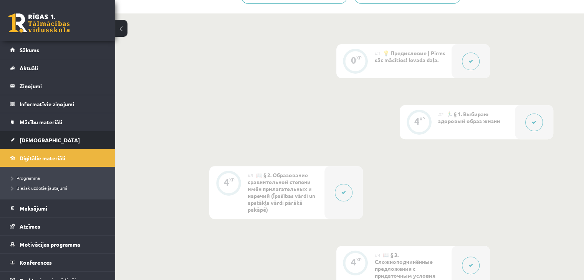
click at [47, 142] on link "[DEMOGRAPHIC_DATA]" at bounding box center [58, 140] width 96 height 18
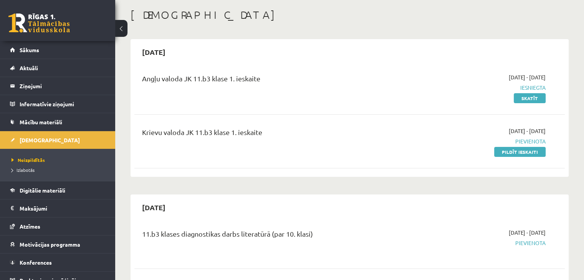
scroll to position [32, 0]
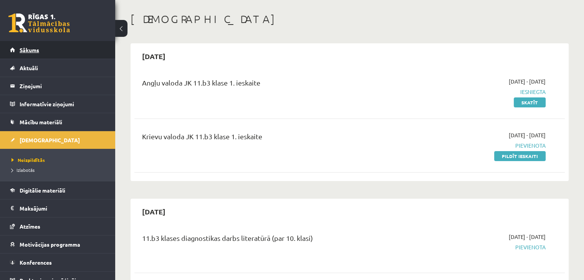
click at [15, 48] on link "Sākums" at bounding box center [58, 50] width 96 height 18
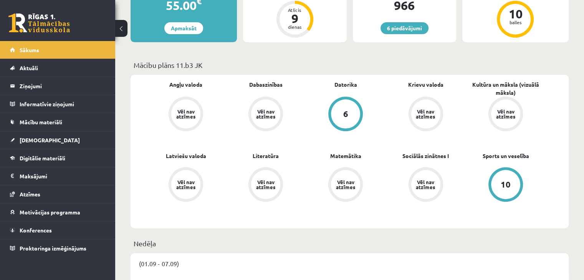
scroll to position [177, 0]
